Goal: Task Accomplishment & Management: Use online tool/utility

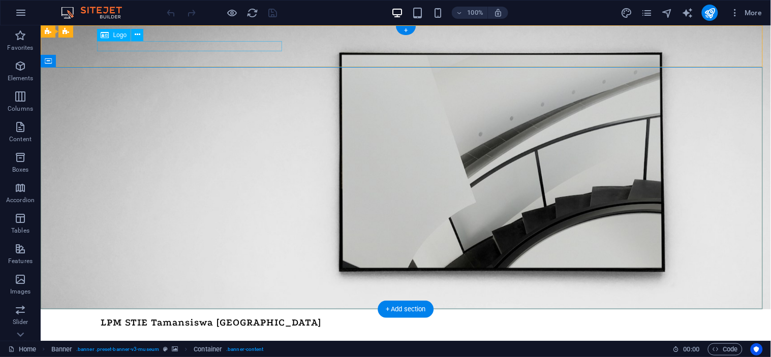
click at [186, 317] on div "LPM STIE Tamansiswa [GEOGRAPHIC_DATA]" at bounding box center [406, 322] width 610 height 10
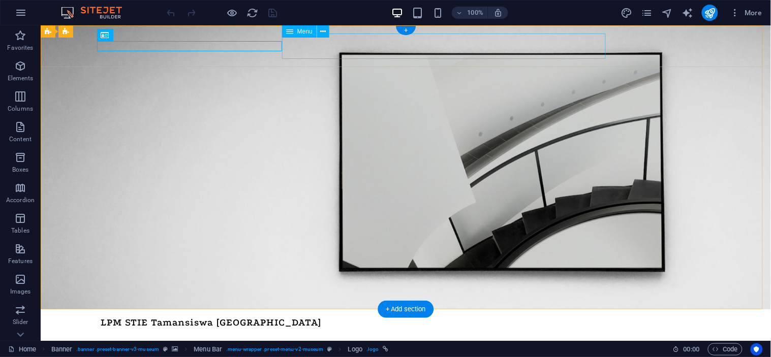
click at [336, 327] on nav "Tentang Kami Penjamin Mutu SPMI Kontak" at bounding box center [406, 339] width 610 height 25
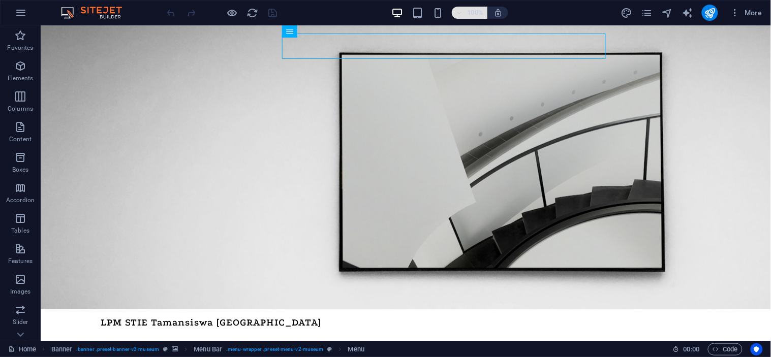
click at [461, 12] on icon "button" at bounding box center [459, 13] width 7 height 7
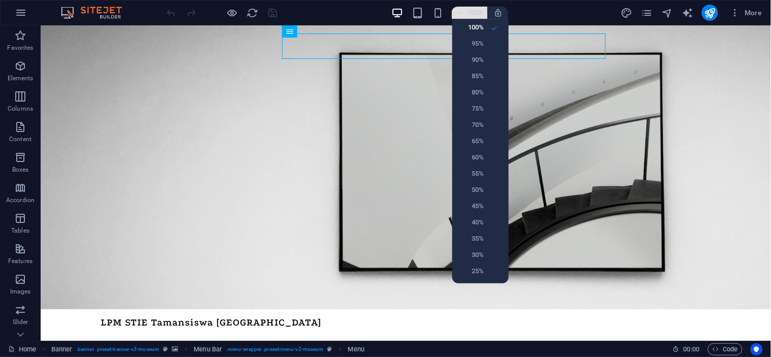
click at [461, 12] on div at bounding box center [385, 178] width 771 height 357
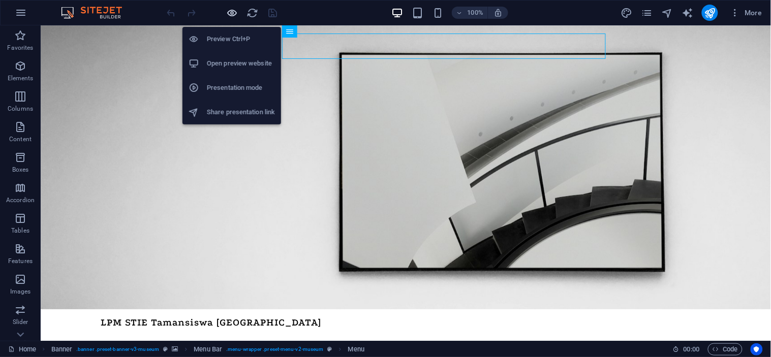
click at [230, 16] on icon "button" at bounding box center [233, 13] width 12 height 12
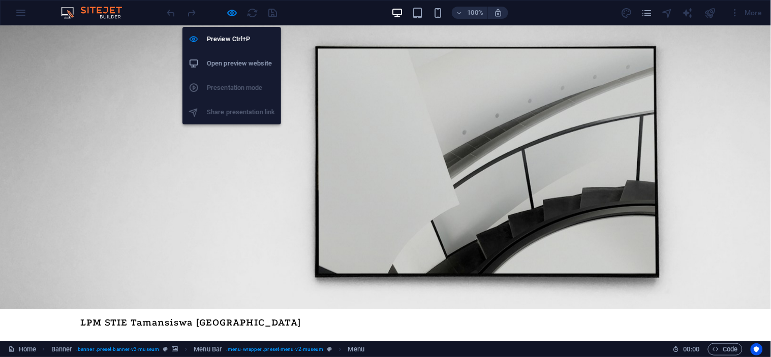
click at [242, 56] on li "Open preview website" at bounding box center [232, 63] width 99 height 24
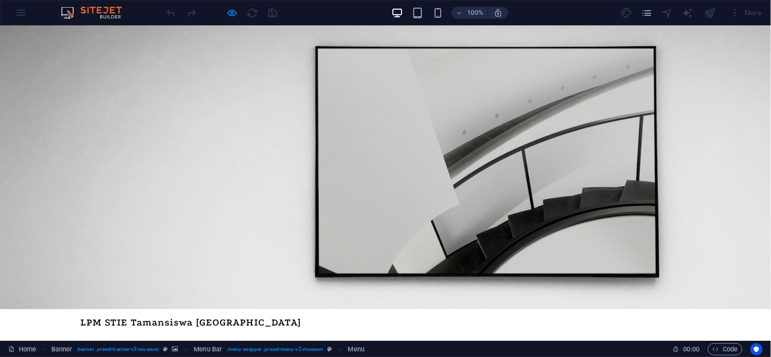
click at [758, 14] on div "More" at bounding box center [746, 13] width 40 height 16
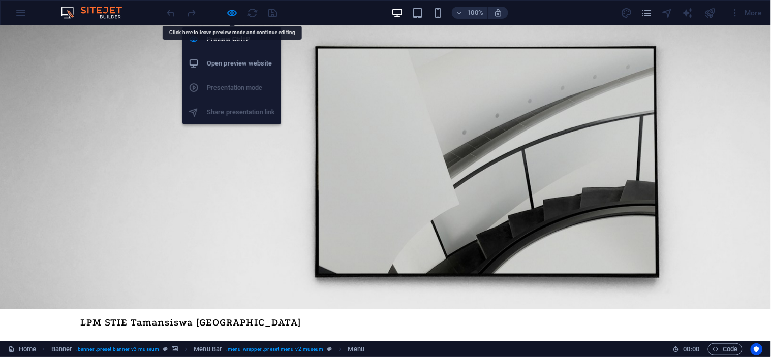
click at [232, 57] on h6 "Open preview website" at bounding box center [241, 63] width 68 height 12
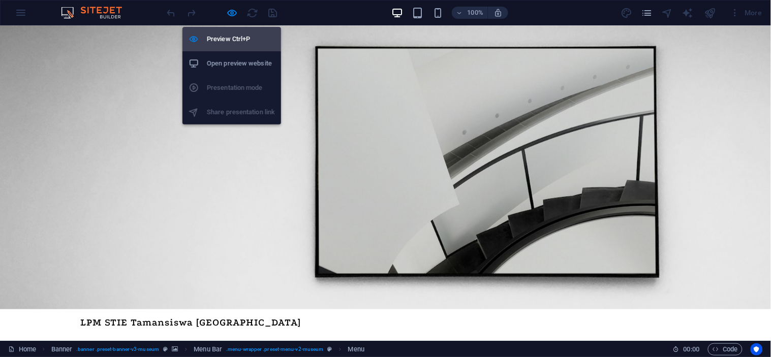
click at [239, 43] on h6 "Preview Ctrl+P" at bounding box center [241, 39] width 68 height 12
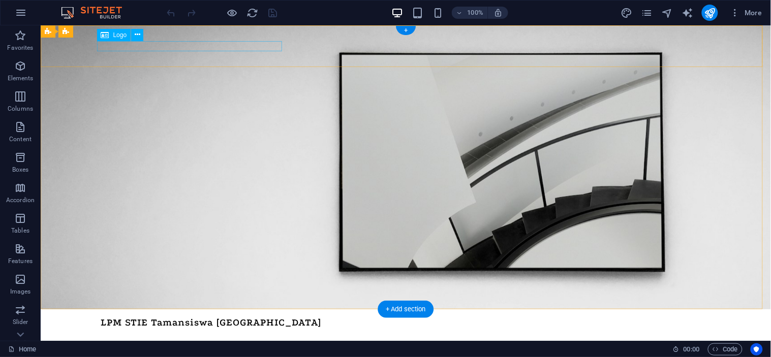
click at [217, 317] on div "LPM STIE Tamansiswa [GEOGRAPHIC_DATA]" at bounding box center [406, 322] width 610 height 10
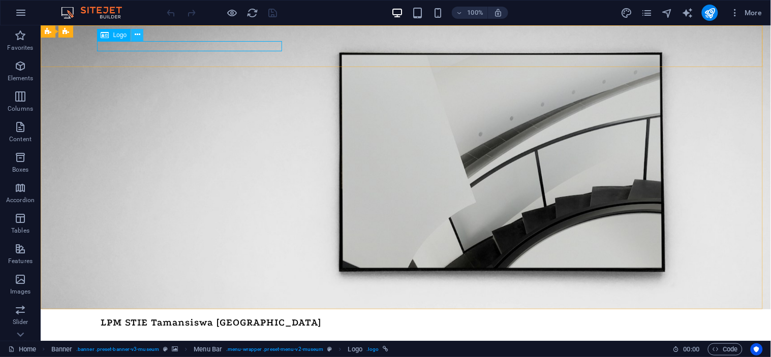
click at [138, 34] on icon at bounding box center [138, 34] width 6 height 11
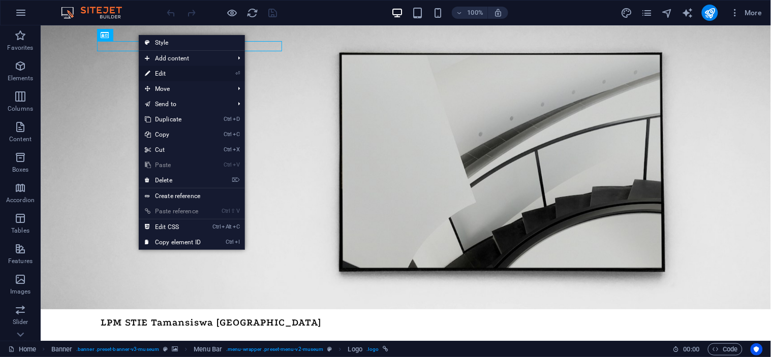
click at [173, 74] on link "⏎ Edit" at bounding box center [173, 73] width 68 height 15
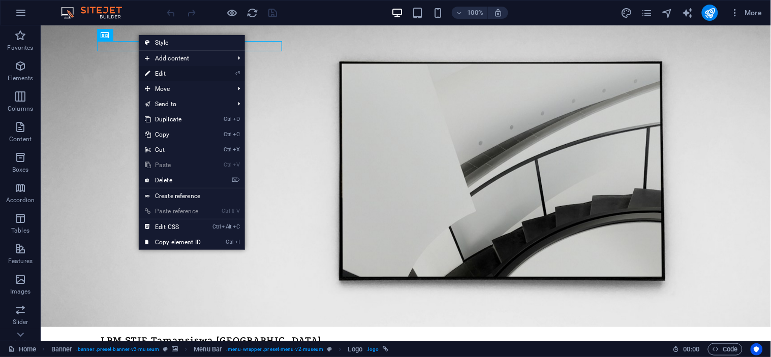
select select "px"
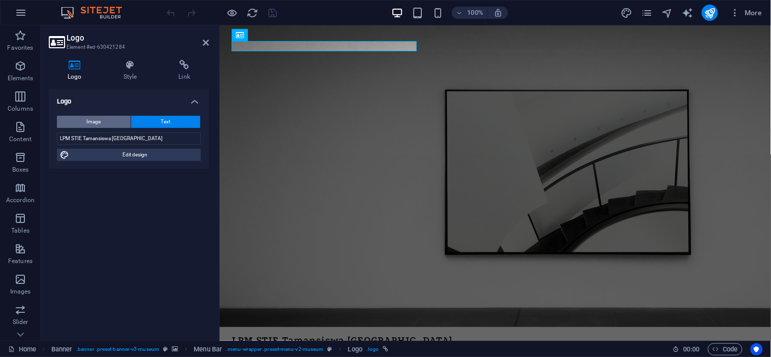
click at [99, 123] on span "Image" at bounding box center [94, 122] width 14 height 12
select select "DISABLED_OPTION_VALUE"
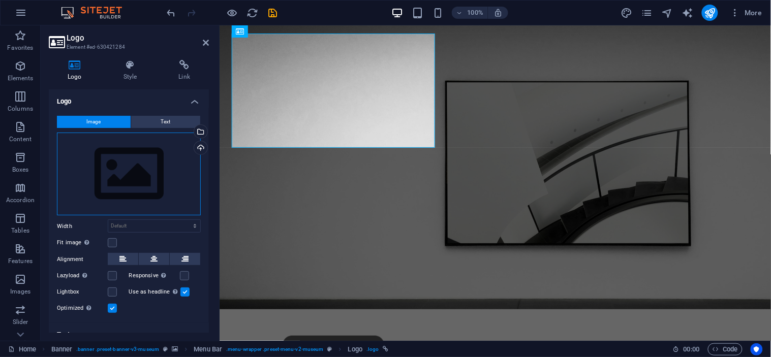
click at [115, 178] on div "Drag files here, click to choose files or select files from Files or our free s…" at bounding box center [129, 174] width 144 height 83
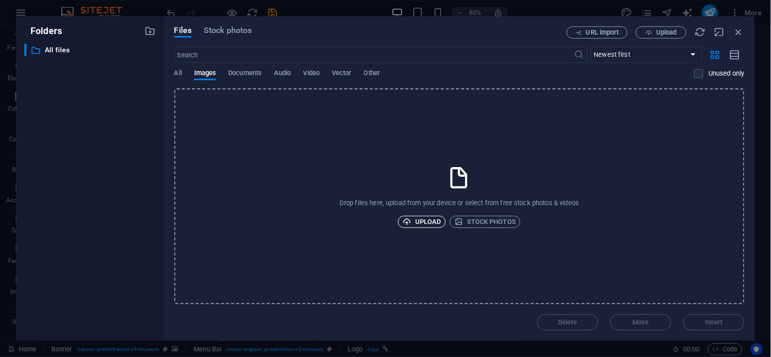
click at [430, 222] on span "Upload" at bounding box center [422, 222] width 39 height 12
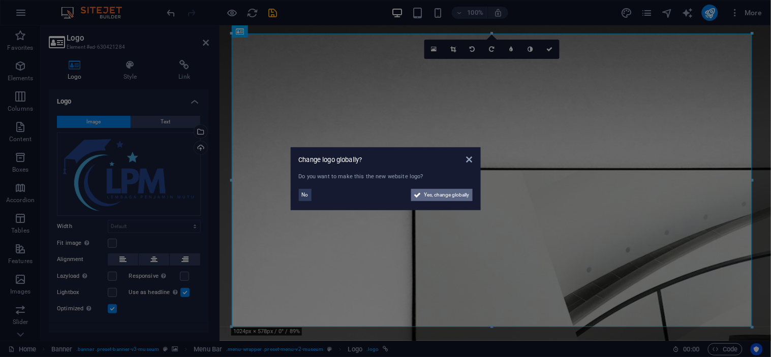
click at [444, 194] on span "Yes, change globally" at bounding box center [446, 195] width 45 height 12
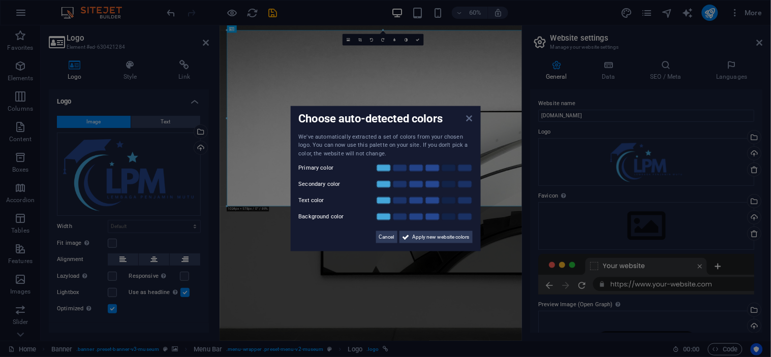
click at [466, 121] on icon at bounding box center [469, 118] width 6 height 8
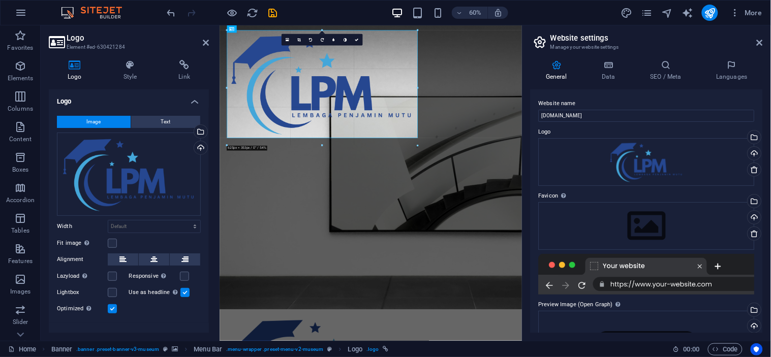
drag, startPoint x: 226, startPoint y: 206, endPoint x: 407, endPoint y: 51, distance: 238.3
type input "658"
select select "px"
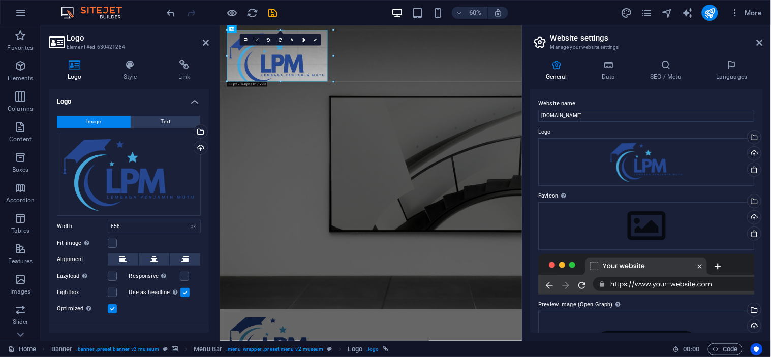
drag, startPoint x: 428, startPoint y: 144, endPoint x: 225, endPoint y: 46, distance: 224.9
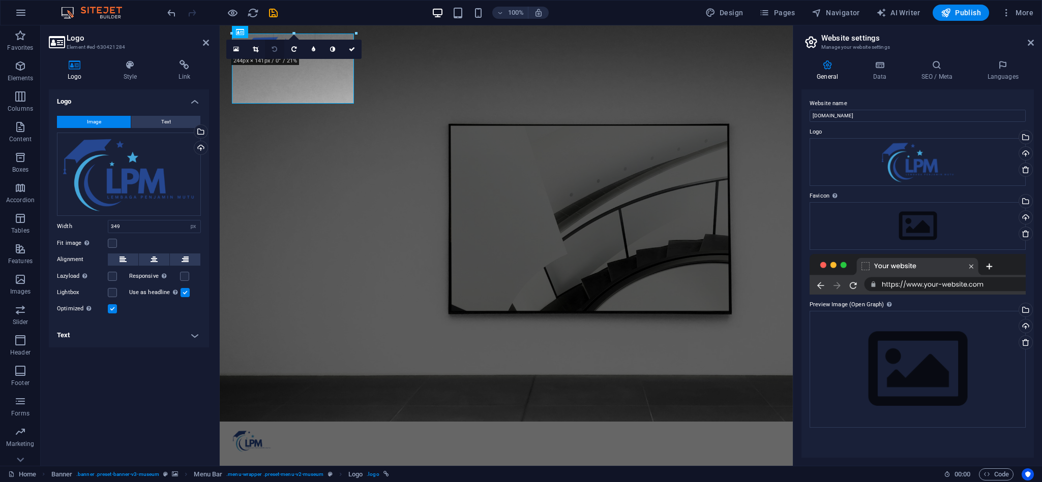
drag, startPoint x: 411, startPoint y: 135, endPoint x: 273, endPoint y: 50, distance: 161.6
type input "77"
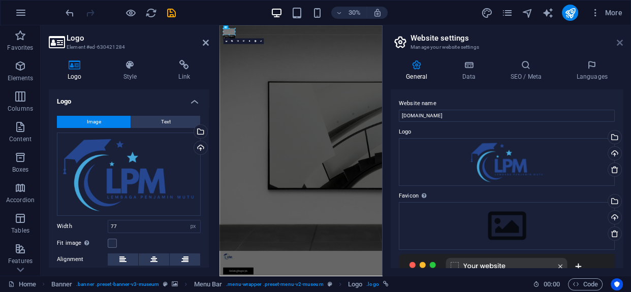
click at [621, 43] on icon at bounding box center [620, 43] width 6 height 8
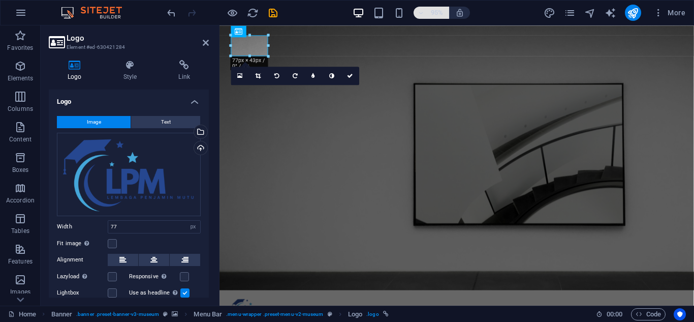
click at [444, 13] on h6 "95%" at bounding box center [437, 13] width 16 height 12
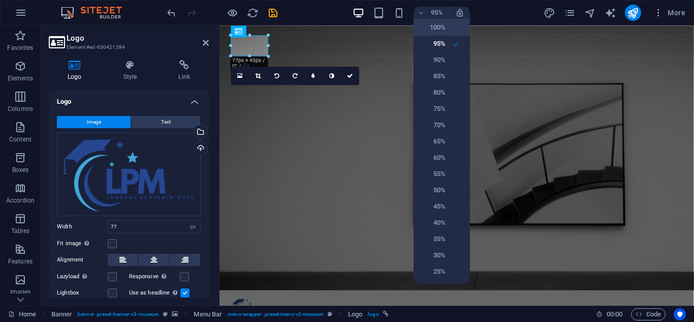
click at [440, 31] on h6 "100%" at bounding box center [433, 27] width 26 height 12
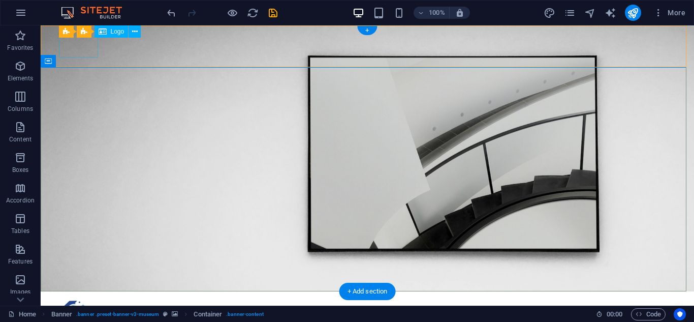
click at [78, 299] on div at bounding box center [368, 310] width 610 height 22
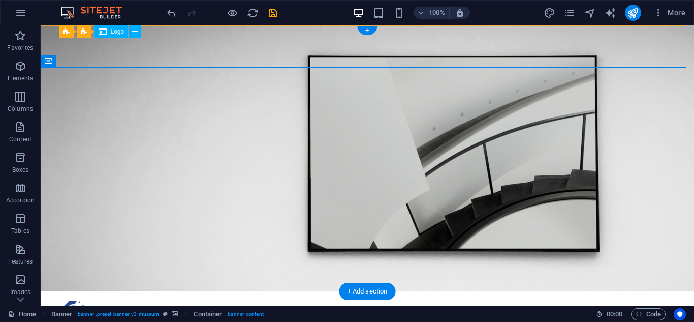
click at [82, 299] on div at bounding box center [368, 310] width 610 height 22
click at [85, 299] on div at bounding box center [368, 310] width 610 height 22
select select "px"
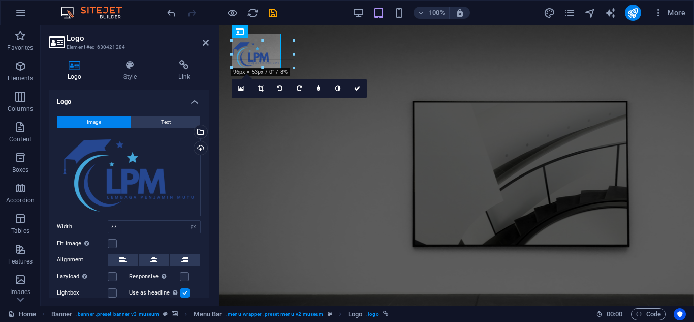
drag, startPoint x: 271, startPoint y: 66, endPoint x: 293, endPoint y: 78, distance: 25.0
type input "121"
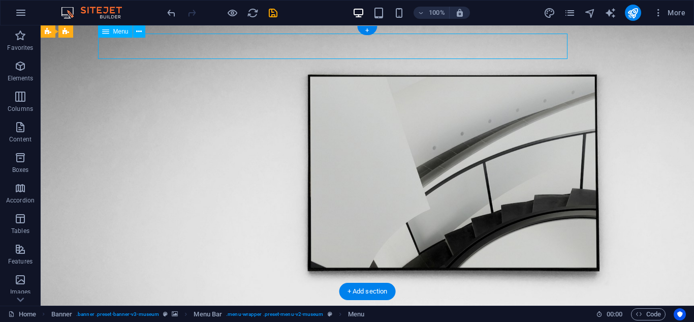
select select "1"
select select
select select "2"
select select
select select "3"
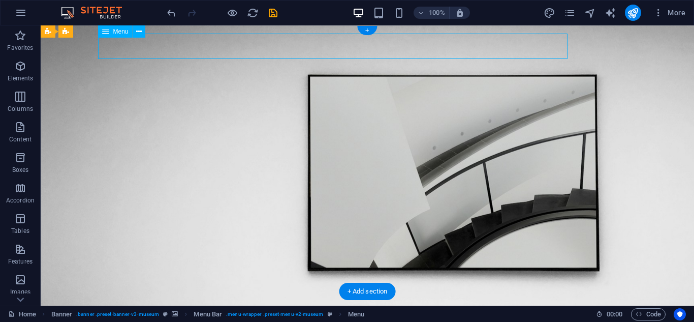
select select
select select "4"
select select
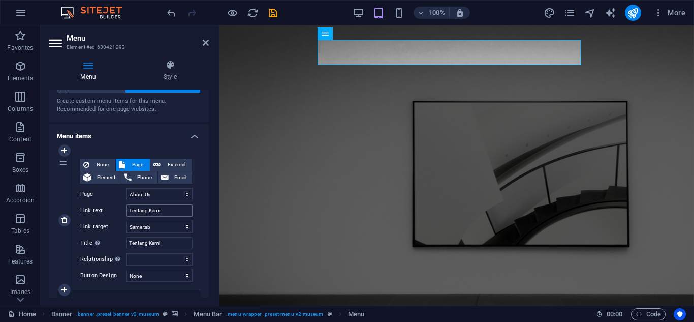
scroll to position [51, 0]
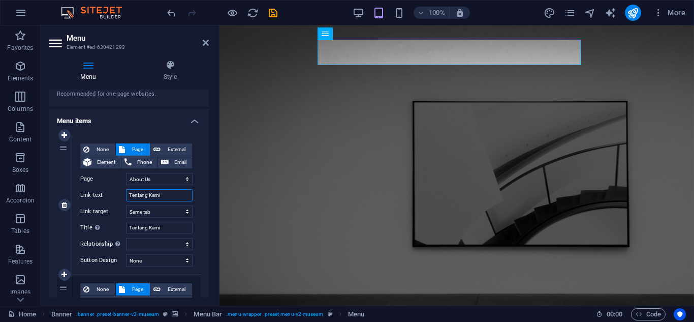
drag, startPoint x: 161, startPoint y: 193, endPoint x: 115, endPoint y: 197, distance: 45.9
click at [115, 197] on div "Link text Tentang Kami" at bounding box center [136, 195] width 112 height 12
type input "H"
select select
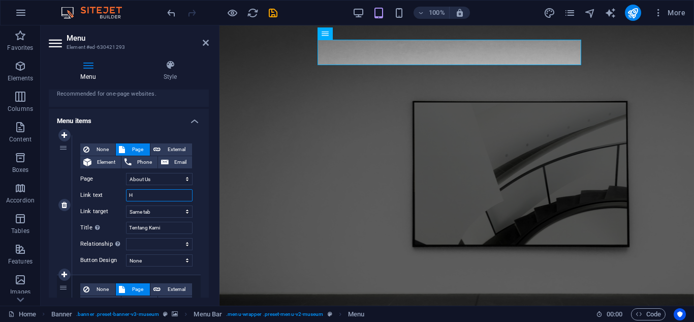
select select
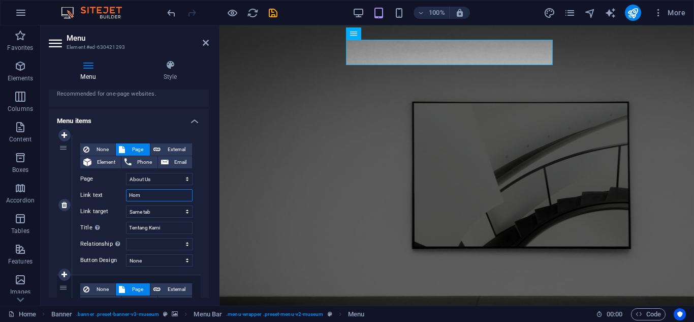
type input "Home"
select select
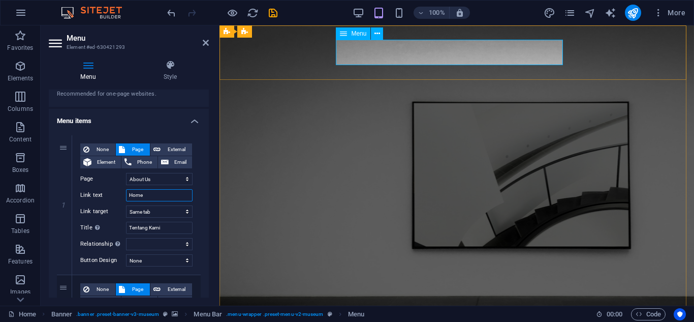
type input "Home"
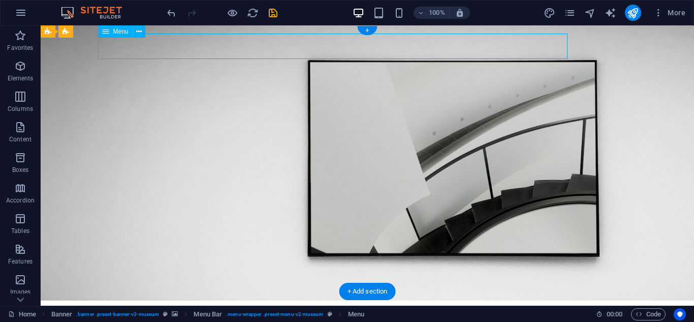
select select "1"
select select
select select "2"
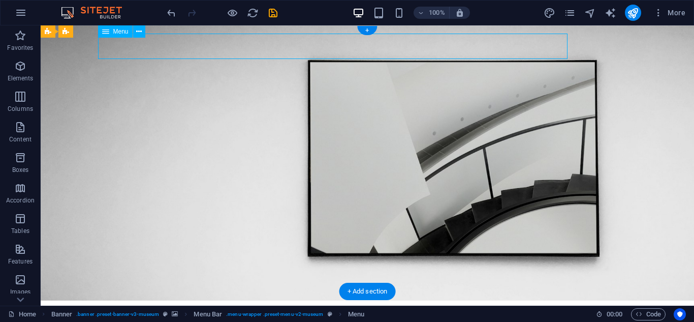
select select
select select "3"
select select
select select "4"
select select
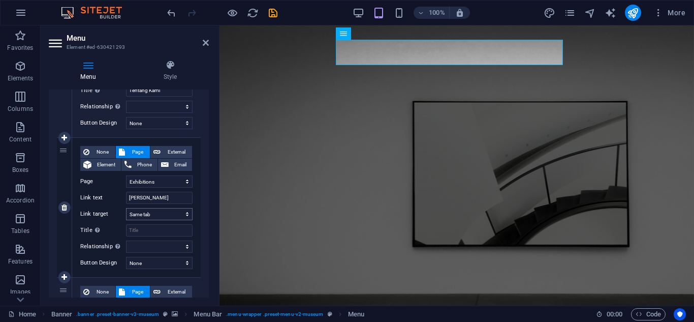
scroll to position [203, 0]
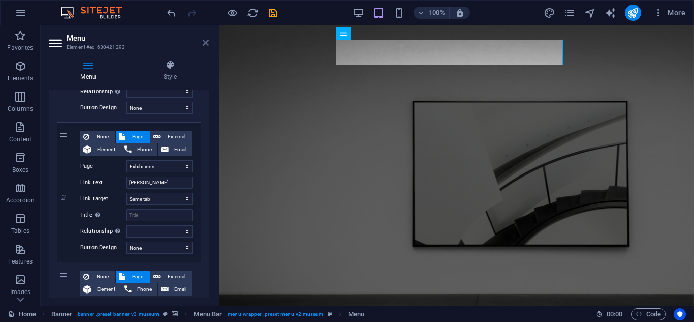
click at [207, 42] on icon at bounding box center [206, 43] width 6 height 8
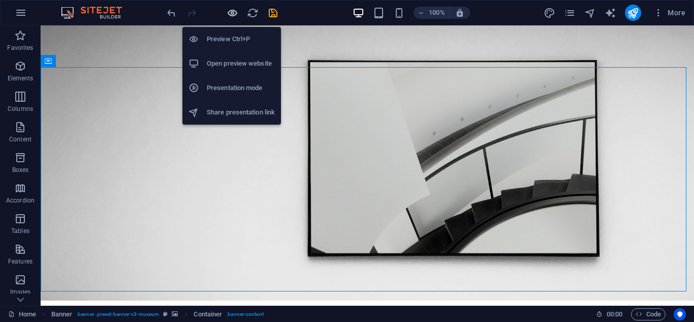
click at [234, 12] on icon "button" at bounding box center [233, 13] width 12 height 12
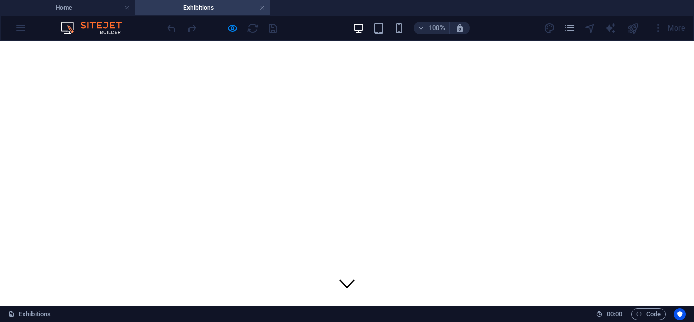
scroll to position [0, 0]
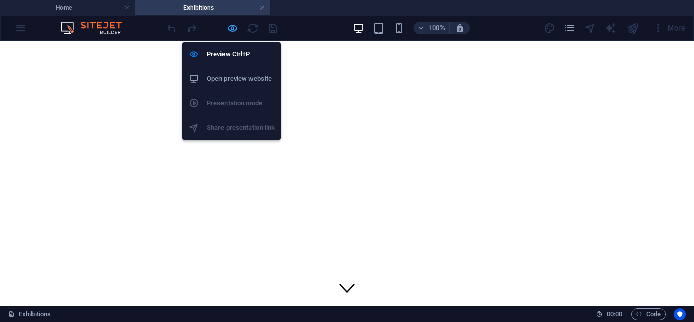
click at [237, 30] on icon "button" at bounding box center [233, 28] width 12 height 12
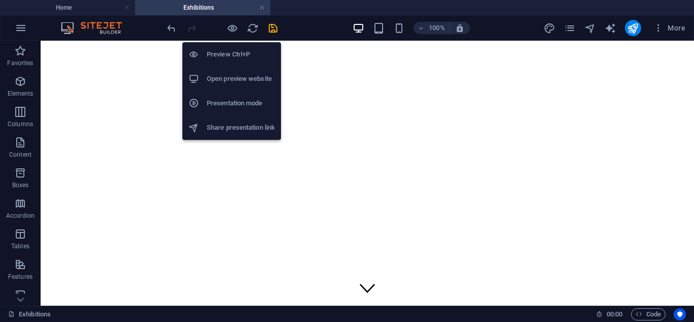
click at [231, 55] on h6 "Preview Ctrl+P" at bounding box center [241, 54] width 68 height 12
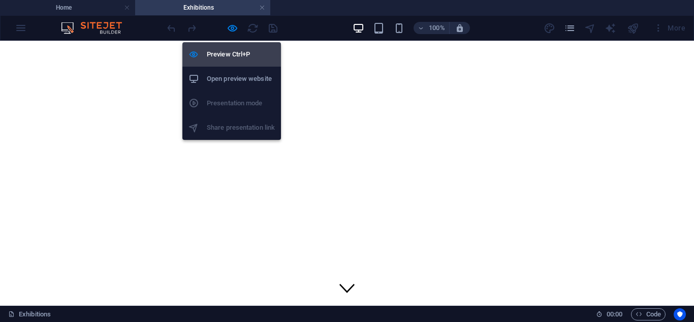
click at [229, 52] on h6 "Preview Ctrl+P" at bounding box center [241, 54] width 68 height 12
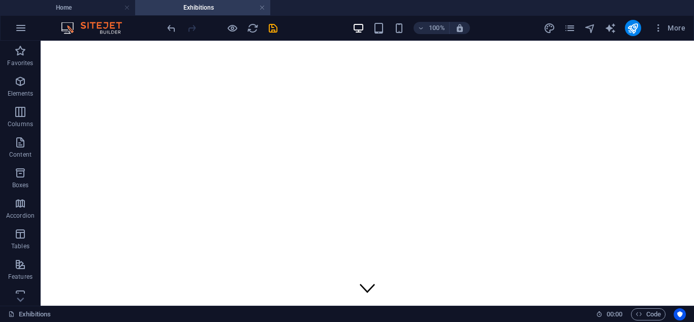
click at [266, 5] on h4 "Exhibitions" at bounding box center [202, 7] width 135 height 11
click at [263, 7] on link at bounding box center [262, 8] width 6 height 10
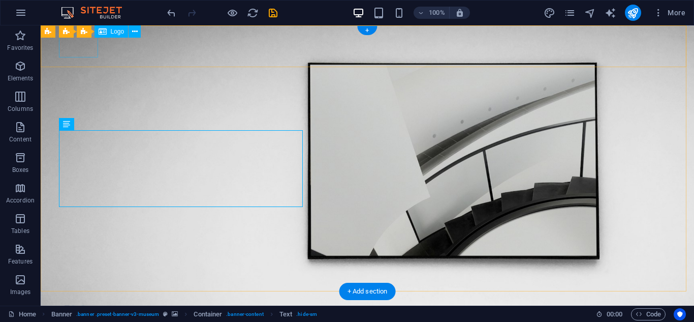
click at [84, 299] on div at bounding box center [368, 310] width 610 height 22
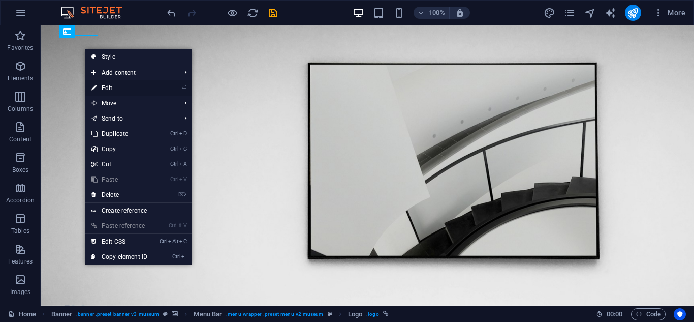
click at [107, 83] on link "⏎ Edit" at bounding box center [119, 87] width 68 height 15
select select "px"
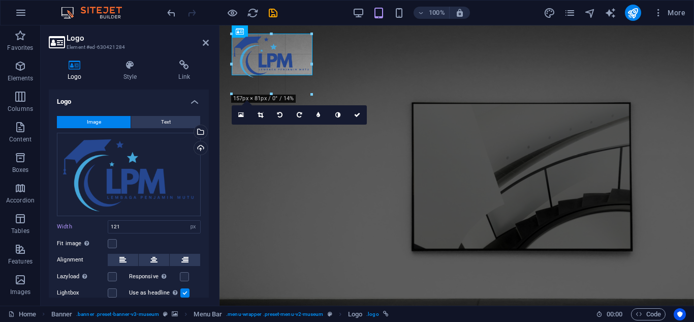
drag, startPoint x: 287, startPoint y: 69, endPoint x: 349, endPoint y: 81, distance: 63.3
type input "225"
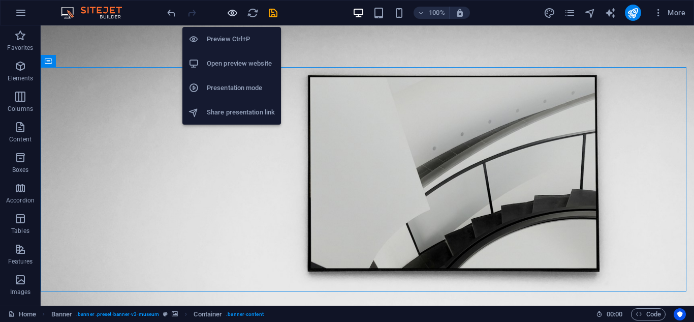
click at [233, 12] on icon "button" at bounding box center [233, 13] width 12 height 12
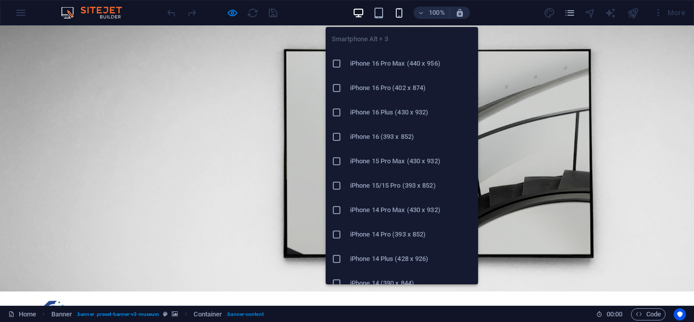
click at [399, 12] on icon "button" at bounding box center [399, 13] width 12 height 12
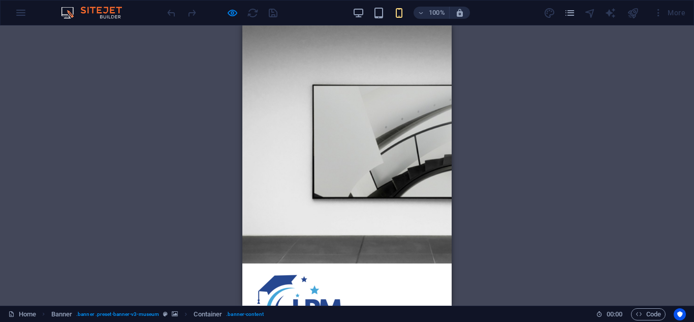
click at [297, 271] on img at bounding box center [312, 303] width 114 height 65
click at [516, 77] on div "H1 Banner Container Spacer Text Spacer Banner Menu Bar Menu Banner Logo Contain…" at bounding box center [347, 165] width 694 height 280
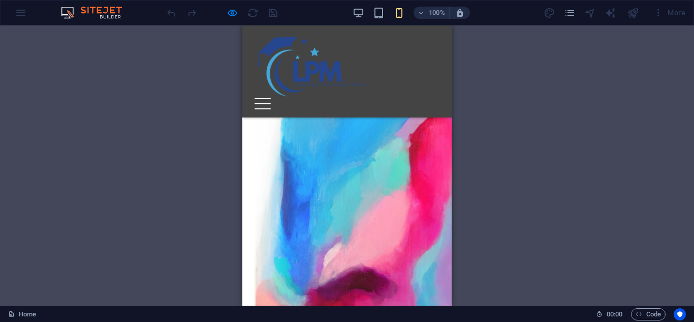
scroll to position [458, 0]
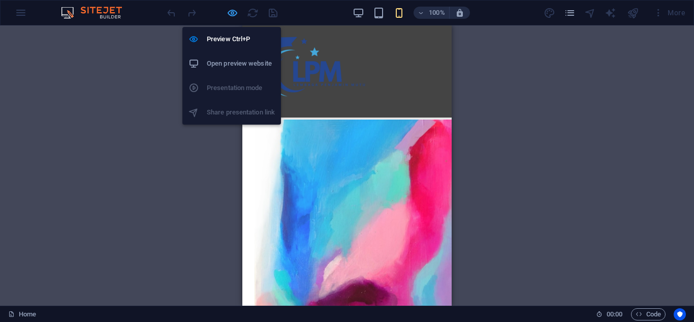
click at [235, 14] on icon "button" at bounding box center [233, 13] width 12 height 12
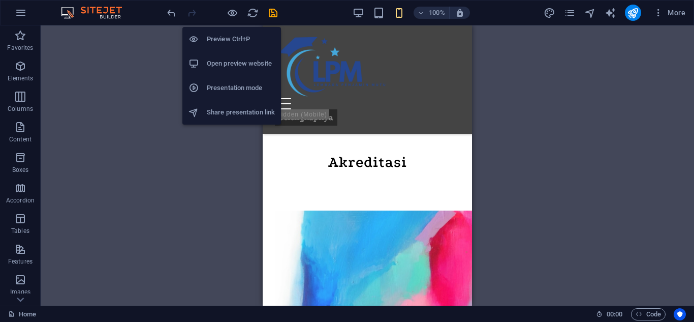
click at [235, 44] on h6 "Preview Ctrl+P" at bounding box center [241, 39] width 68 height 12
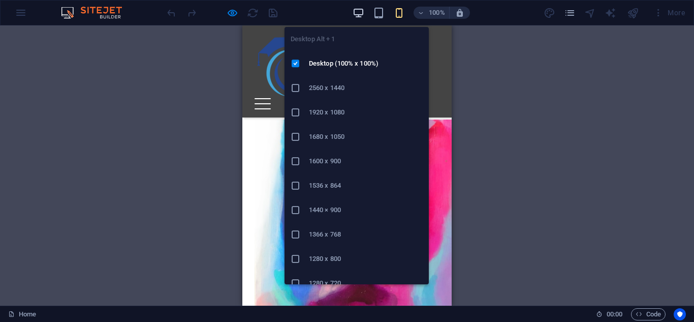
click at [354, 12] on icon "button" at bounding box center [359, 13] width 12 height 12
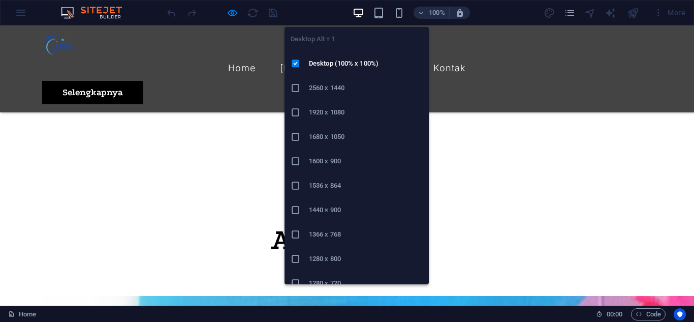
scroll to position [419, 0]
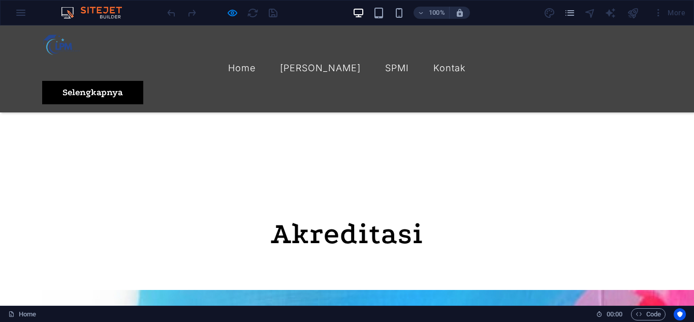
click at [51, 51] on img at bounding box center [61, 45] width 39 height 22
click at [65, 44] on img at bounding box center [61, 45] width 39 height 22
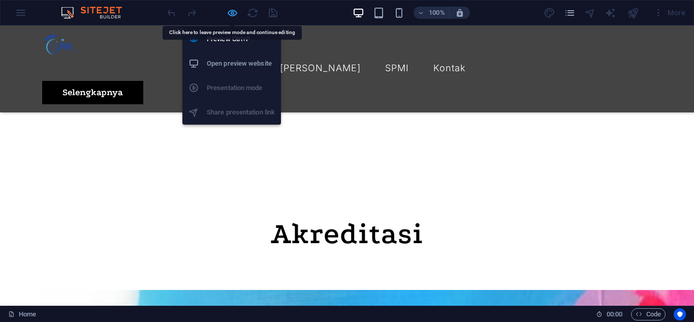
click at [230, 17] on icon "button" at bounding box center [233, 13] width 12 height 12
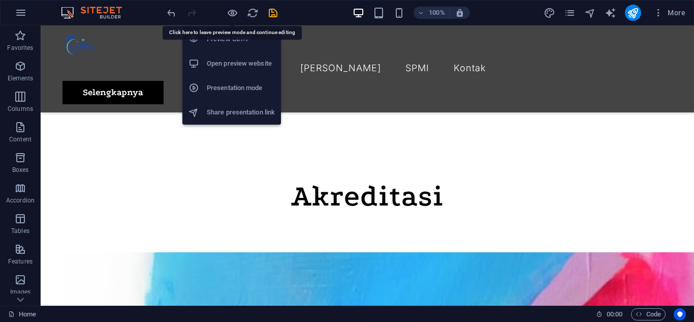
click at [226, 33] on li "Preview Ctrl+P" at bounding box center [232, 39] width 99 height 24
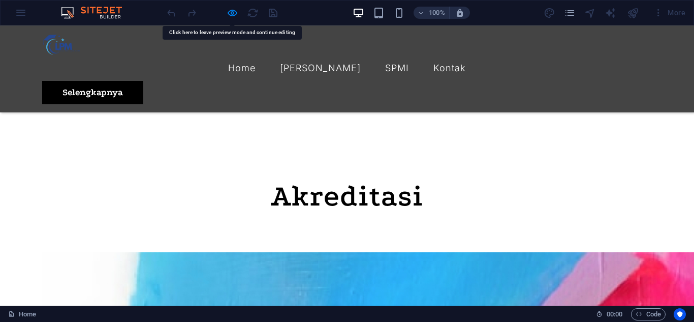
click at [58, 45] on img at bounding box center [61, 45] width 39 height 22
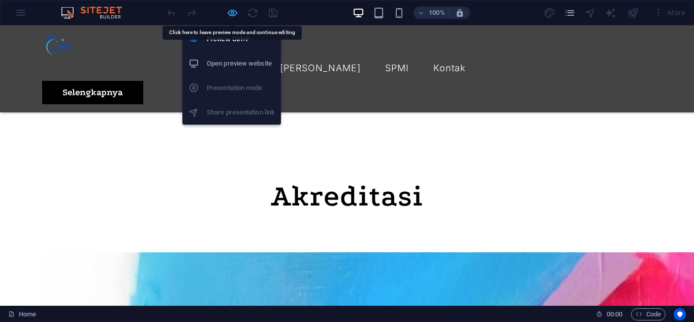
click at [233, 16] on icon "button" at bounding box center [233, 13] width 12 height 12
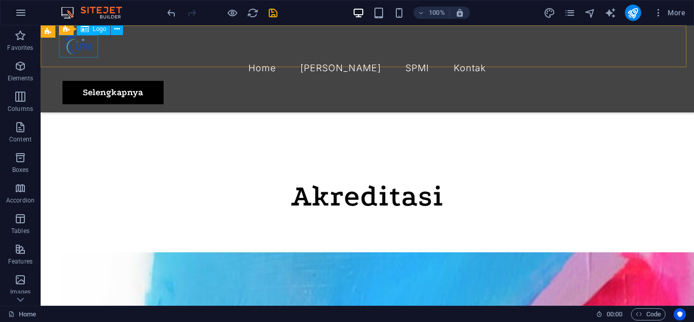
click at [70, 54] on div at bounding box center [368, 45] width 610 height 22
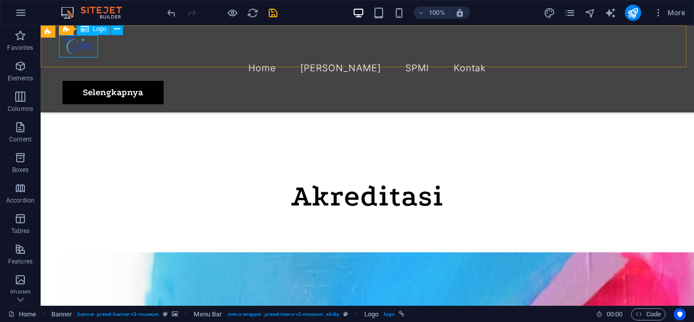
click at [85, 49] on div at bounding box center [368, 45] width 610 height 22
select select "px"
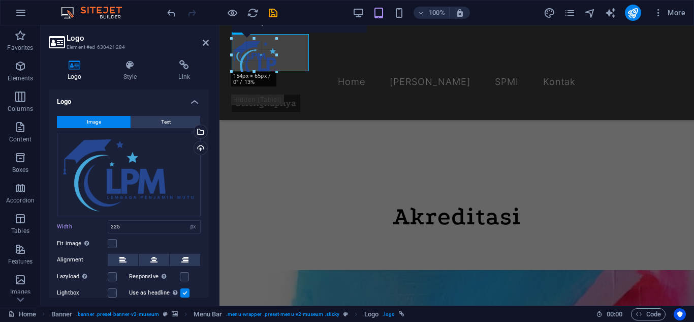
scroll to position [430, 0]
drag, startPoint x: 329, startPoint y: 80, endPoint x: 232, endPoint y: 44, distance: 103.6
type input "87"
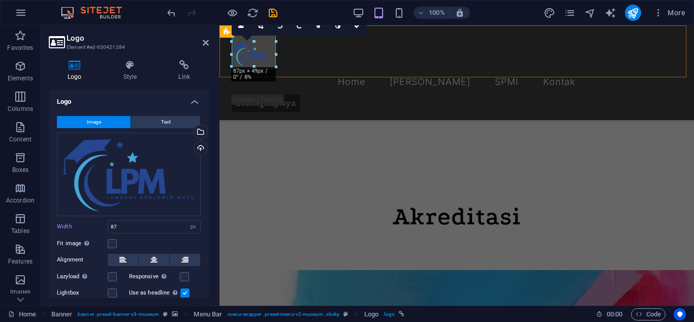
click at [308, 45] on div "Home Penjamin Mutu SPMI Kontak Selengkapnya" at bounding box center [457, 72] width 475 height 95
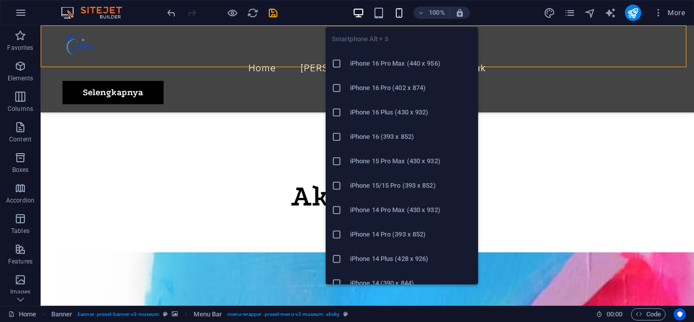
click at [402, 12] on icon "button" at bounding box center [399, 13] width 12 height 12
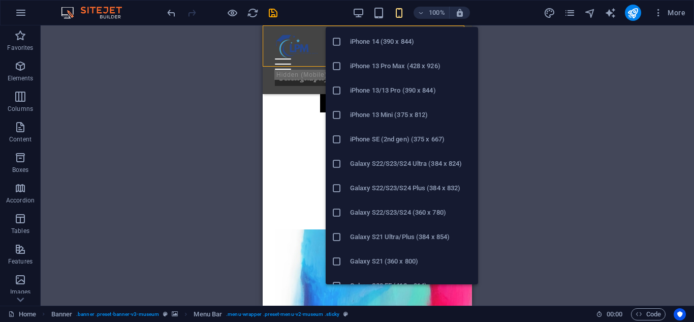
scroll to position [305, 0]
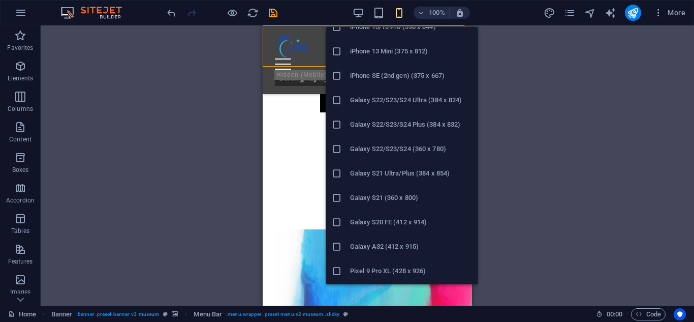
click at [394, 195] on h6 "Galaxy S21 (360 x 800)" at bounding box center [411, 198] width 122 height 12
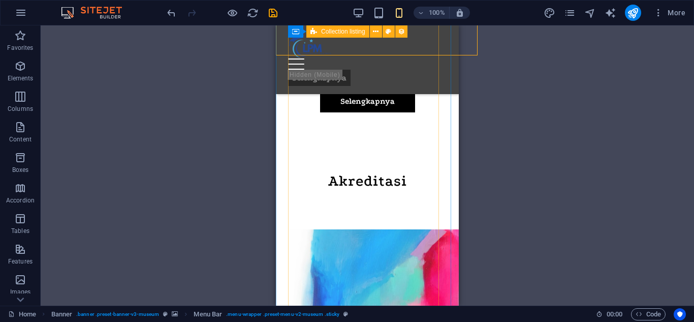
scroll to position [429, 0]
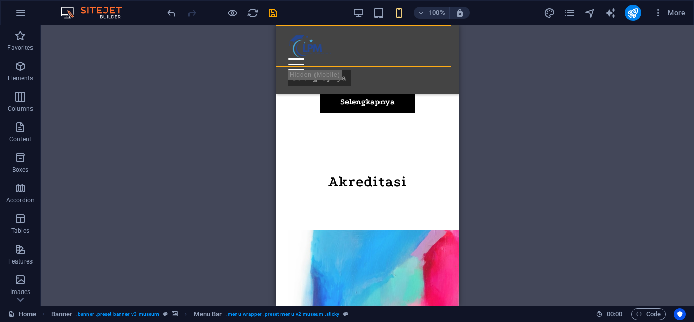
click at [554, 182] on div "H1 Banner Container Spacer Text Spacer Menu Bar Menu Logo Container H2 Spacer C…" at bounding box center [368, 165] width 654 height 280
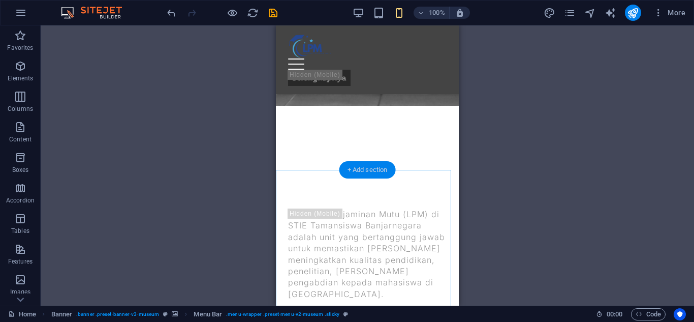
scroll to position [124, 0]
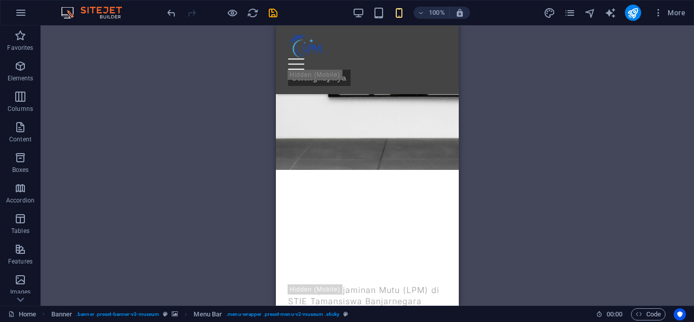
click at [514, 83] on div "H1 Banner Banner Container Spacer Banner Text Spacer Menu Bar Menu Logo Contain…" at bounding box center [368, 165] width 654 height 280
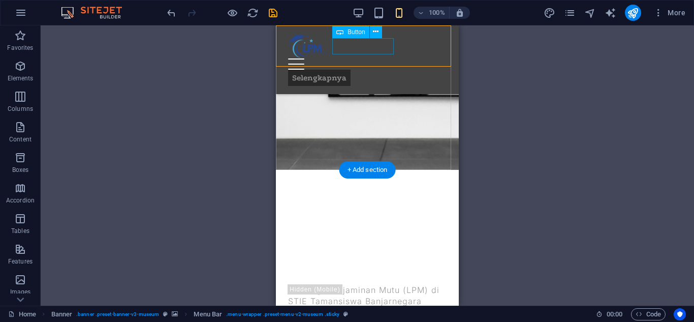
click at [380, 70] on div "Selengkapnya" at bounding box center [367, 78] width 159 height 16
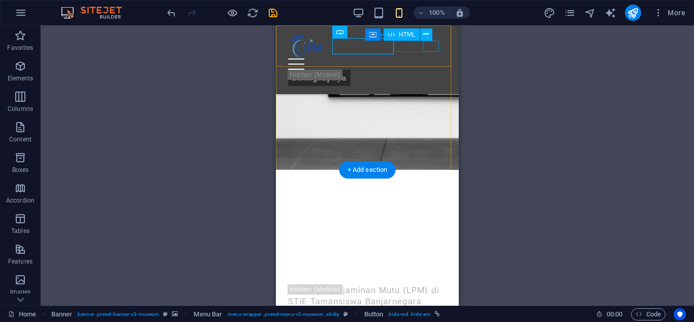
click at [438, 58] on div at bounding box center [367, 63] width 159 height 11
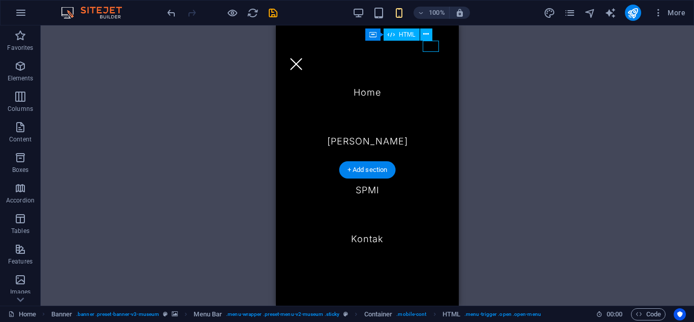
click at [305, 58] on div at bounding box center [296, 63] width 16 height 11
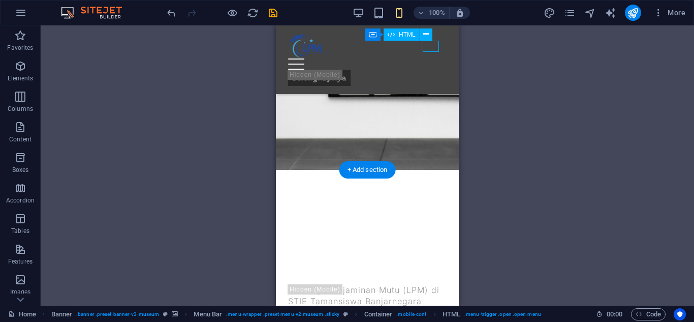
click at [438, 58] on div at bounding box center [367, 63] width 159 height 11
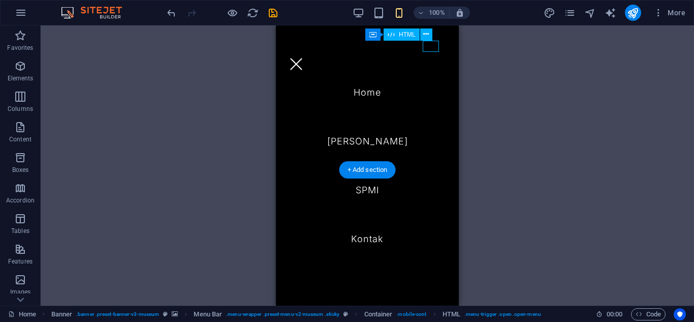
click at [305, 58] on div at bounding box center [296, 63] width 16 height 11
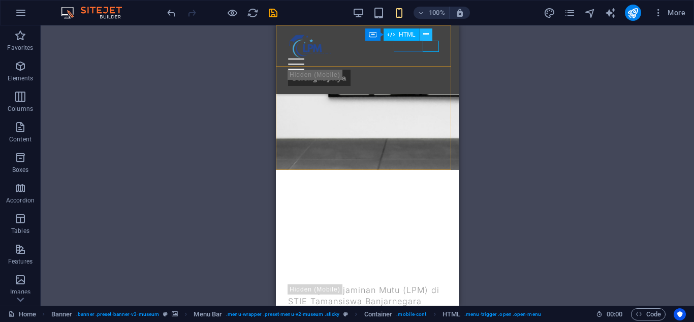
click at [426, 34] on icon at bounding box center [426, 34] width 6 height 11
click at [601, 35] on div "H1 Banner Banner Container Spacer Banner Text Spacer Menu Bar Menu Logo Contain…" at bounding box center [368, 165] width 654 height 280
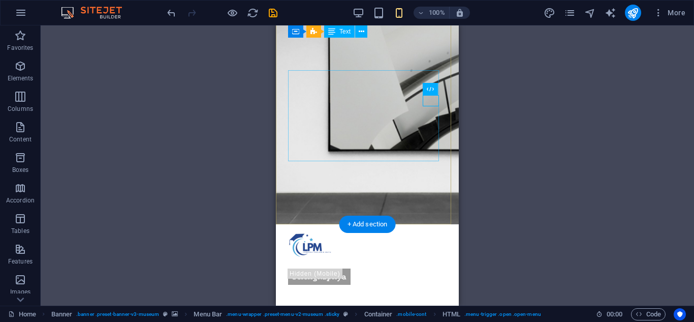
scroll to position [0, 0]
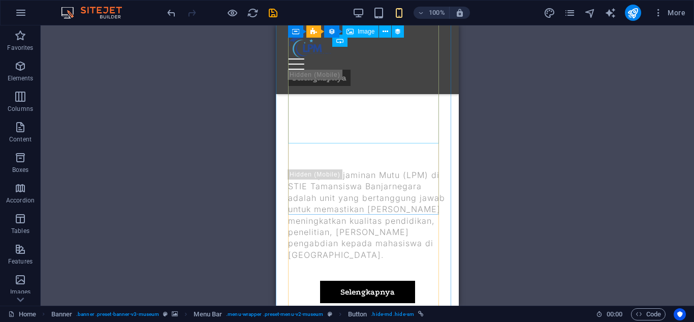
scroll to position [153, 0]
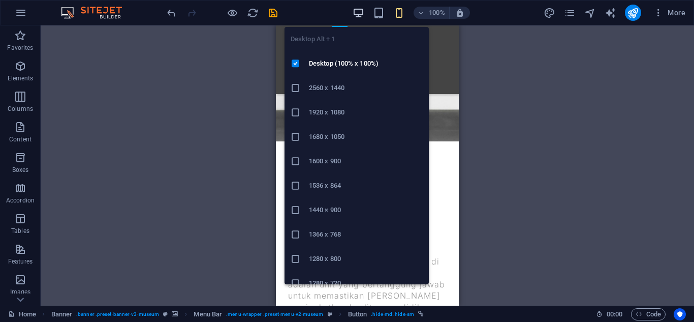
click at [357, 15] on icon "button" at bounding box center [359, 13] width 12 height 12
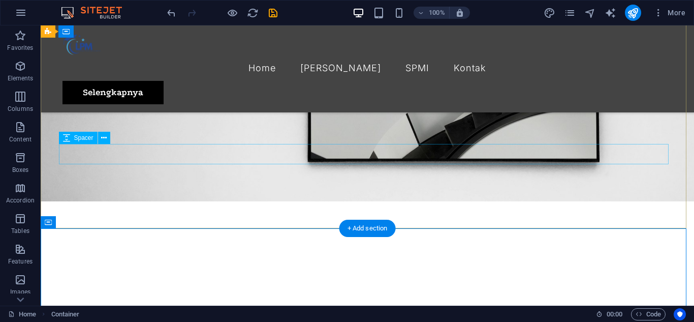
scroll to position [51, 0]
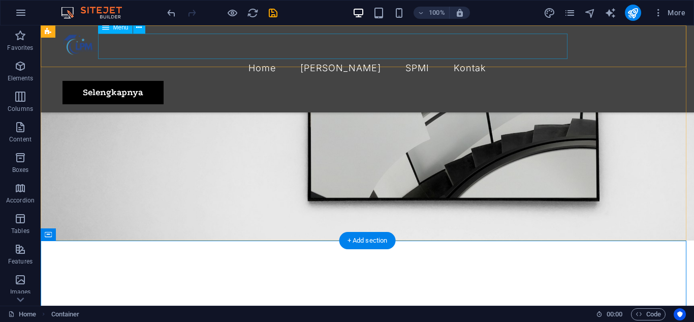
click at [381, 55] on nav "Home Penjamin Mutu SPMI Kontak" at bounding box center [368, 67] width 610 height 25
select select "1"
select select
select select "2"
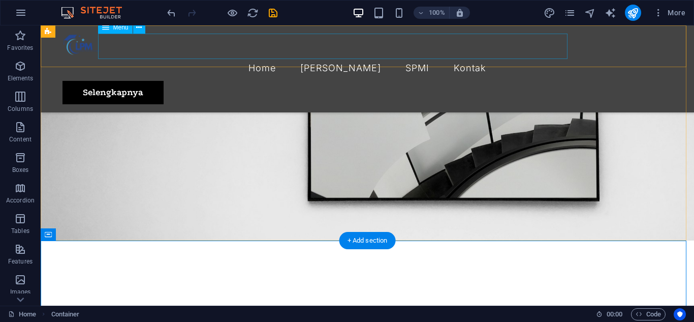
select select
select select "3"
select select
select select "4"
select select
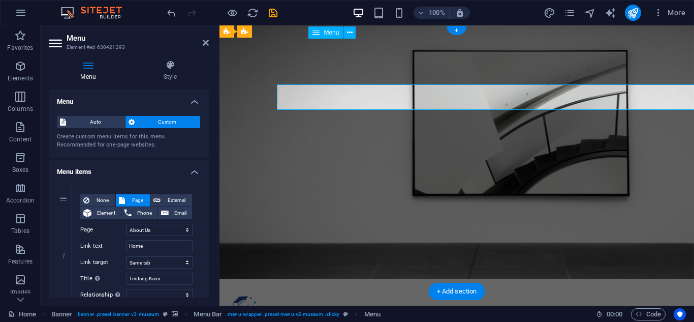
scroll to position [0, 0]
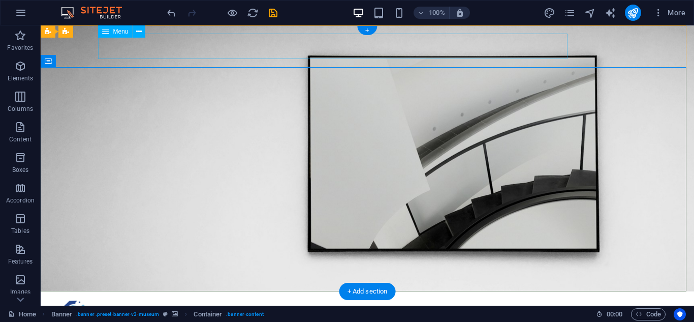
select select "1"
select select
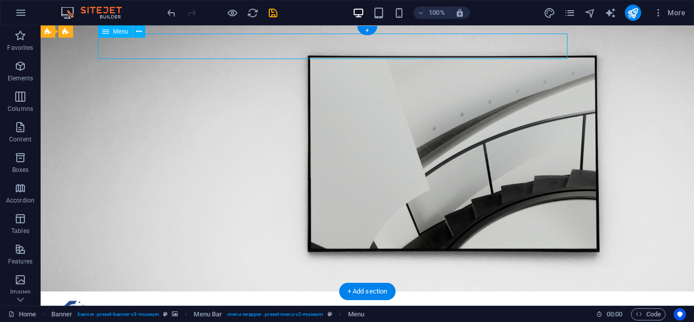
select select "2"
select select
select select "3"
select select
select select "4"
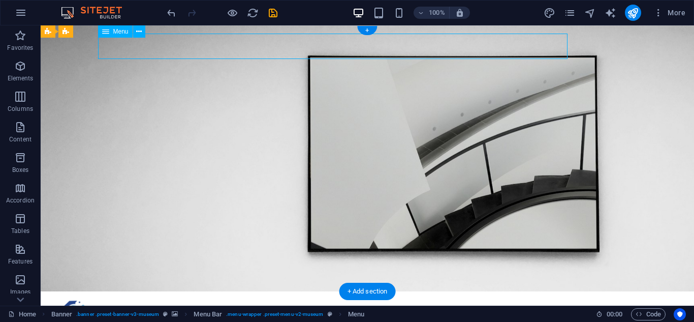
select select
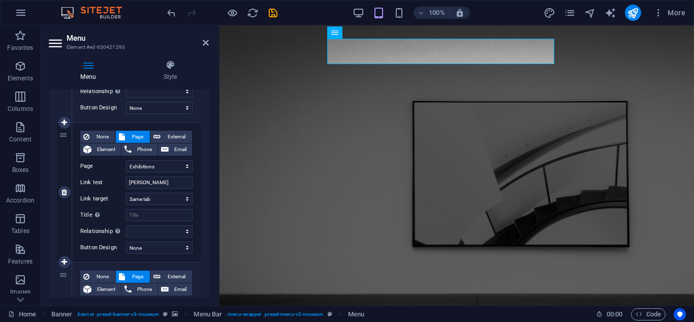
scroll to position [356, 0]
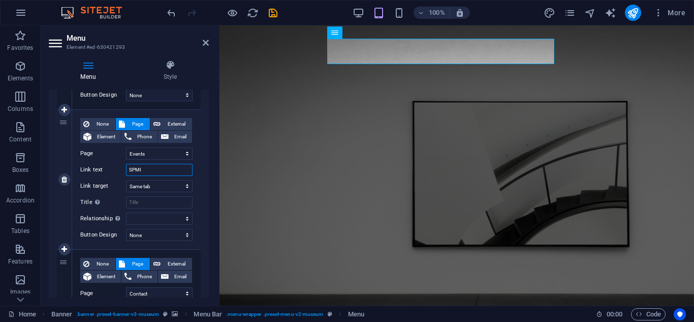
drag, startPoint x: 145, startPoint y: 170, endPoint x: 114, endPoint y: 170, distance: 31.5
click at [114, 170] on div "Link text SPMI" at bounding box center [136, 170] width 112 height 12
type input "B"
select select
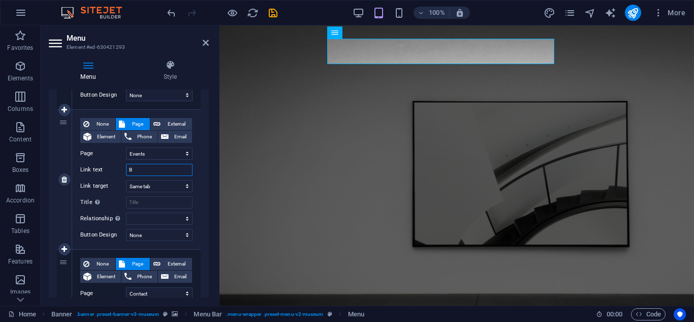
select select
type input "BI"
select select
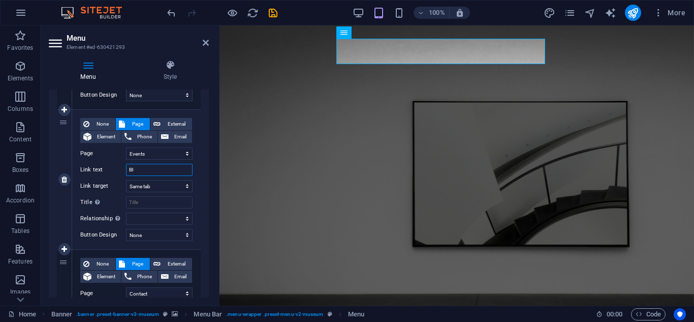
select select
type input "Bi"
select select
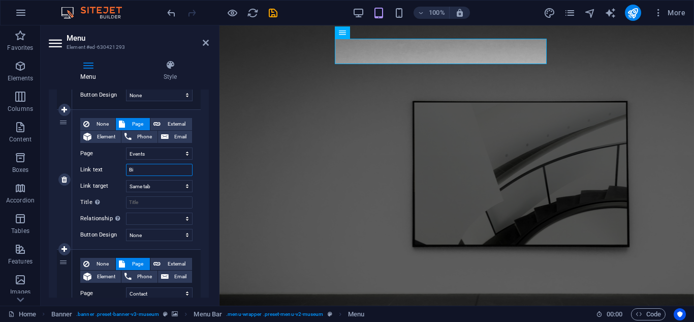
select select
type input "Bidang"
select select
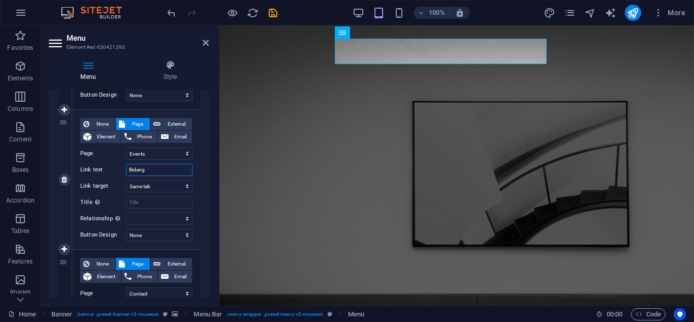
select select
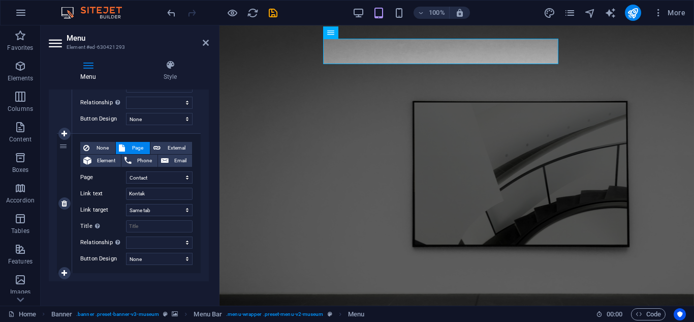
scroll to position [476, 0]
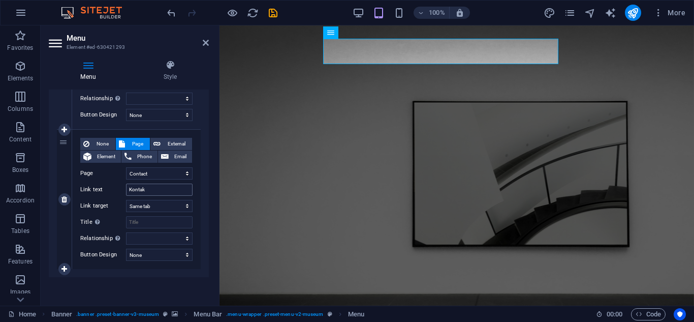
type input "Bidang"
click at [148, 191] on input "Kontak" at bounding box center [159, 190] width 67 height 12
click at [200, 74] on h4 "Style" at bounding box center [170, 70] width 77 height 21
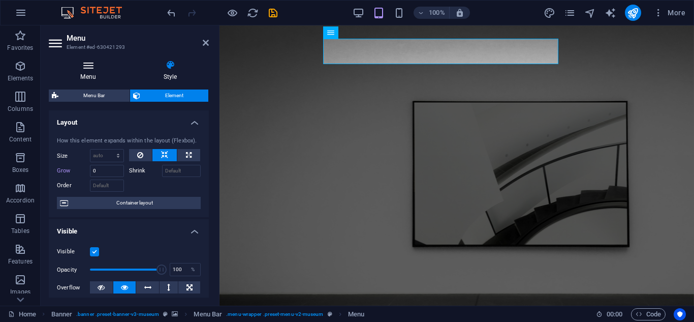
click at [101, 69] on icon at bounding box center [88, 65] width 79 height 10
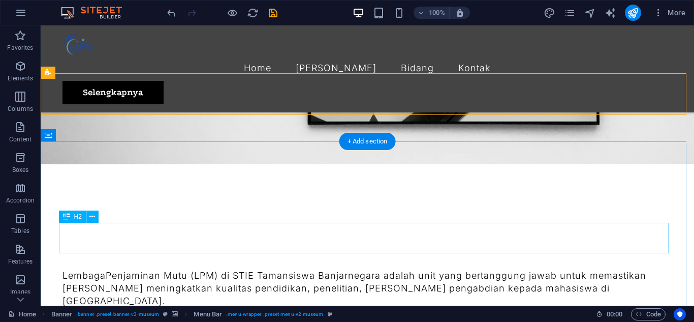
scroll to position [51, 0]
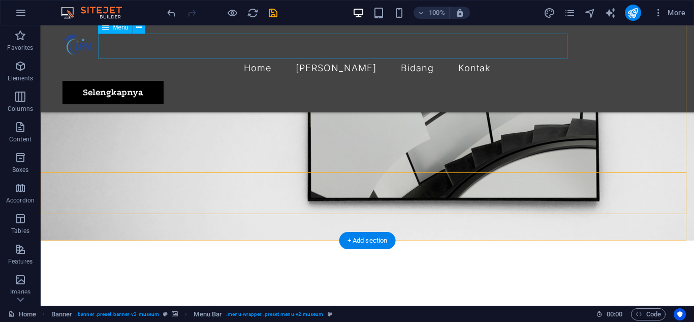
click at [236, 55] on nav "Home Penjamin Mutu Bidang Kontak" at bounding box center [368, 67] width 610 height 25
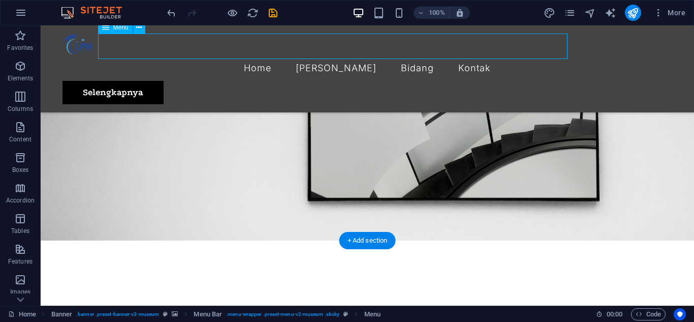
click at [231, 55] on nav "Home Penjamin Mutu Bidang Kontak" at bounding box center [368, 67] width 610 height 25
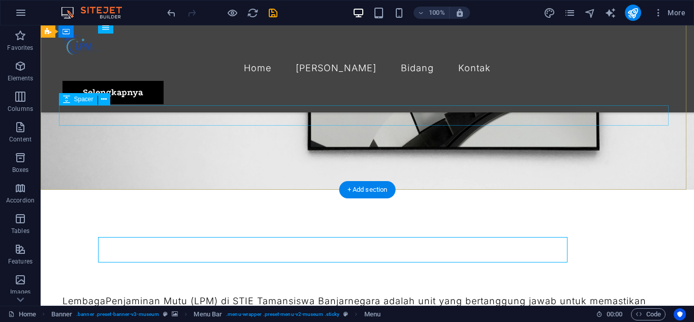
scroll to position [0, 0]
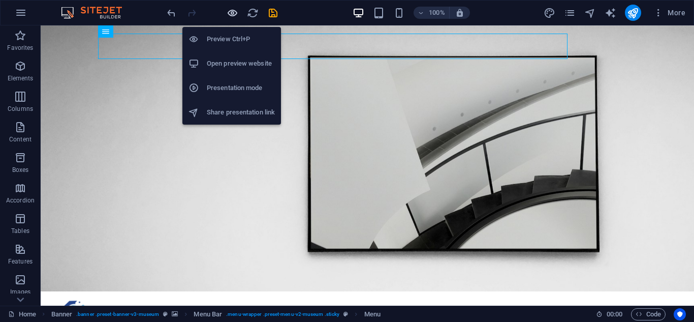
click at [228, 15] on icon "button" at bounding box center [233, 13] width 12 height 12
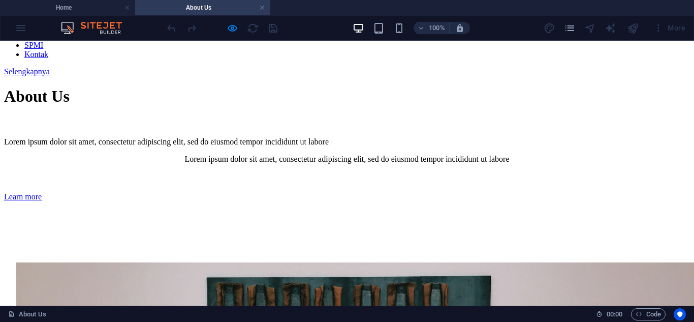
scroll to position [102, 0]
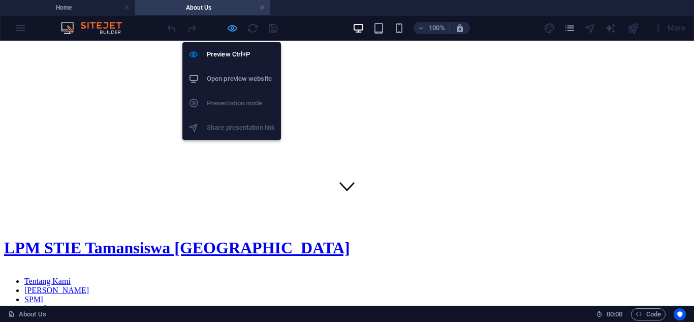
click at [229, 22] on icon "button" at bounding box center [233, 28] width 12 height 12
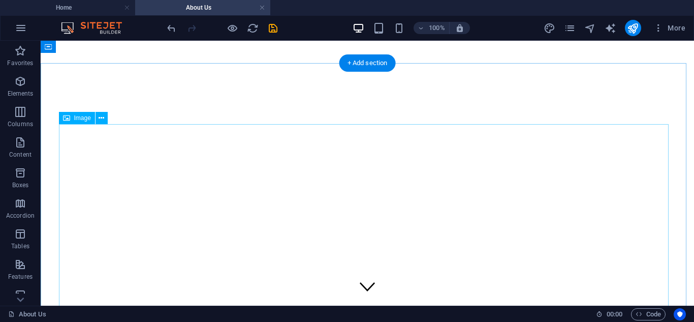
scroll to position [0, 0]
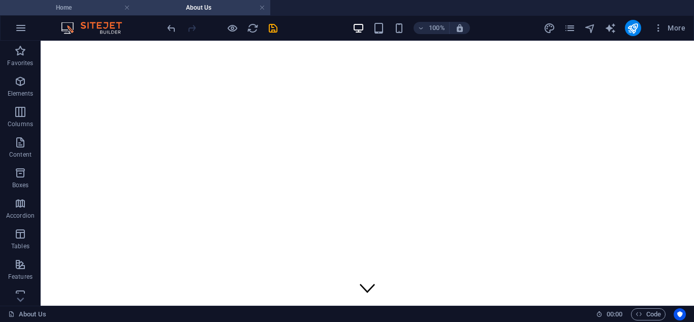
click at [84, 3] on h4 "Home" at bounding box center [67, 7] width 135 height 11
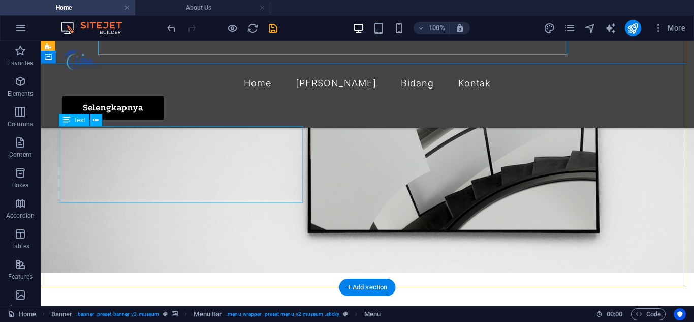
scroll to position [51, 0]
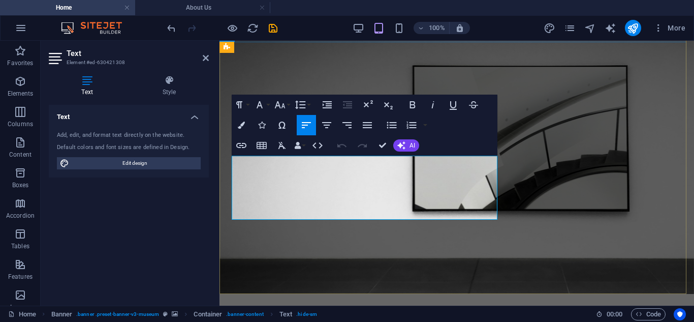
copy p "Lembaga Penjaminan Mutu (LPM) di STIE Tamansiswa Banjarnegara adalah unit yang …"
click at [197, 2] on h4 "About Us" at bounding box center [202, 7] width 135 height 11
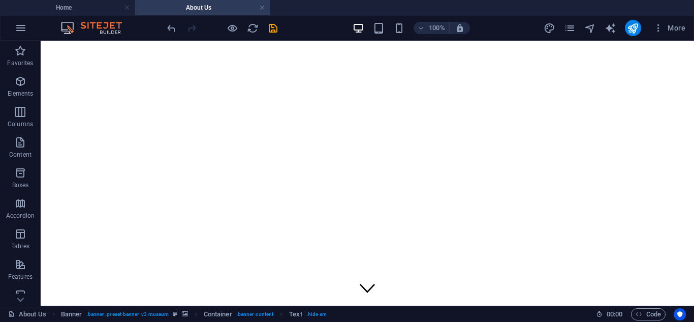
scroll to position [0, 0]
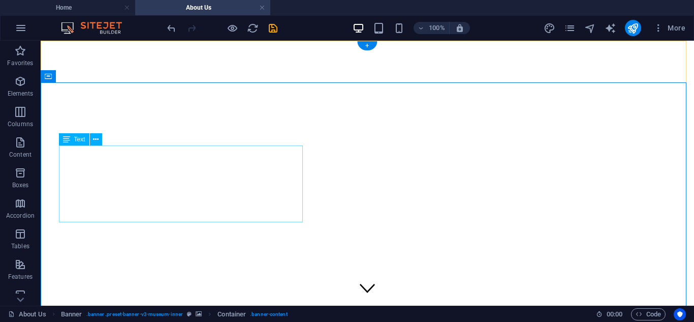
click at [95, 135] on icon at bounding box center [96, 139] width 6 height 11
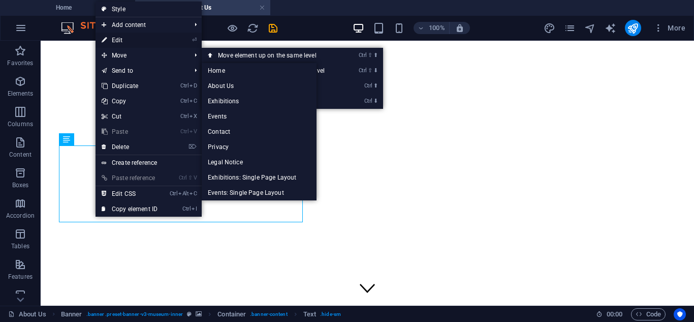
click at [137, 40] on link "⏎ Edit" at bounding box center [130, 40] width 68 height 15
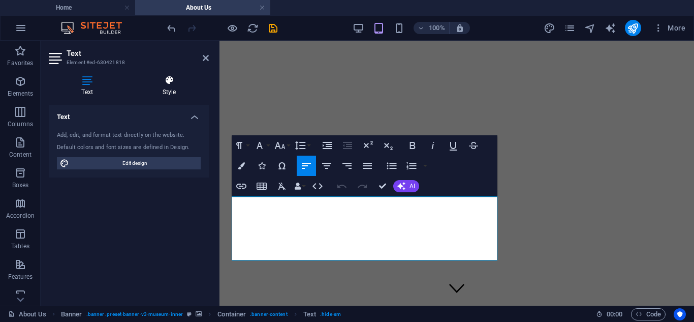
click at [169, 86] on h4 "Style" at bounding box center [169, 85] width 79 height 21
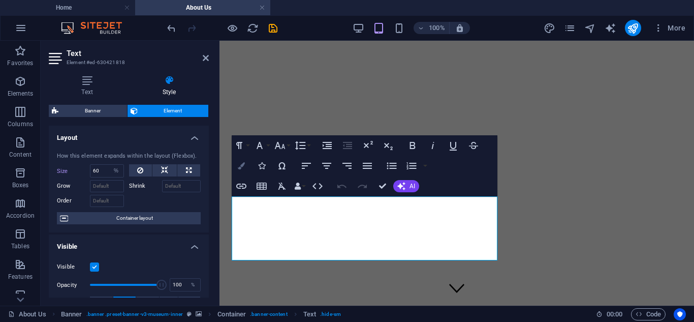
click at [240, 162] on button "Colors" at bounding box center [241, 166] width 19 height 20
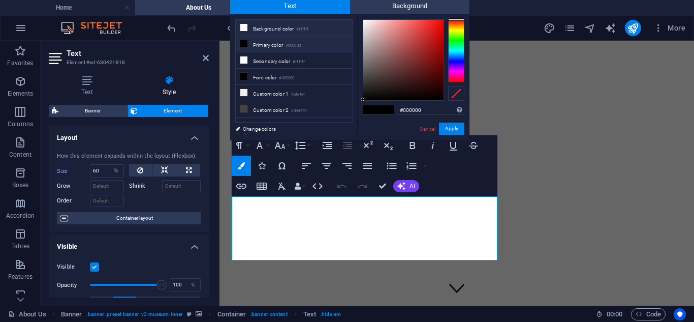
click at [262, 29] on li "Background color #ffffff" at bounding box center [294, 28] width 117 height 16
click at [452, 130] on button "Apply" at bounding box center [451, 129] width 25 height 12
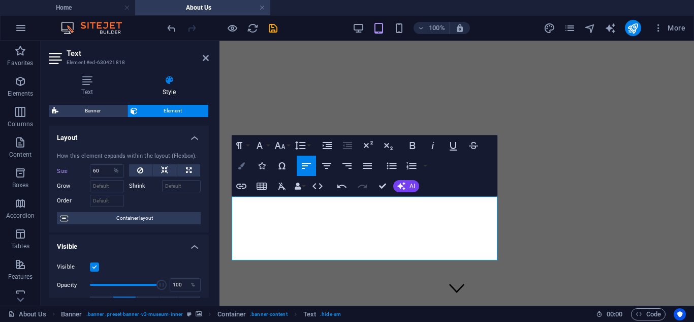
click at [239, 166] on icon "button" at bounding box center [241, 165] width 7 height 7
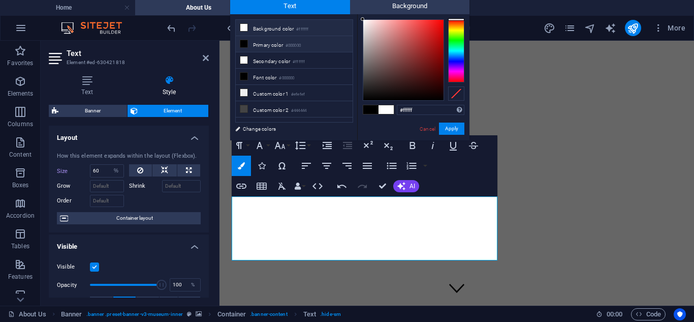
click at [265, 49] on li "Primary color #000000" at bounding box center [294, 44] width 117 height 16
click at [275, 25] on li "Background color #ffffff" at bounding box center [294, 28] width 117 height 16
type input "#ffffff"
click at [261, 61] on li "Secondary color #ffffff" at bounding box center [294, 60] width 117 height 16
click at [273, 27] on li "Background color #ffffff" at bounding box center [294, 28] width 117 height 16
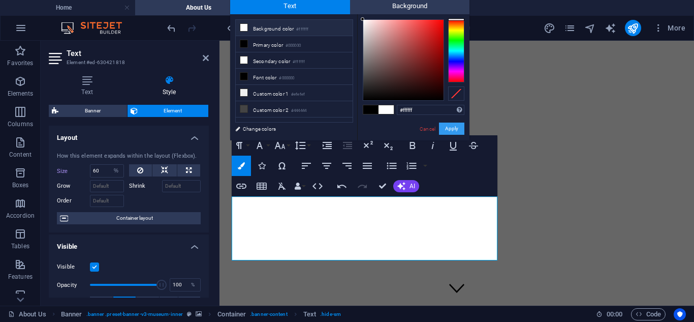
click at [445, 128] on button "Apply" at bounding box center [451, 129] width 25 height 12
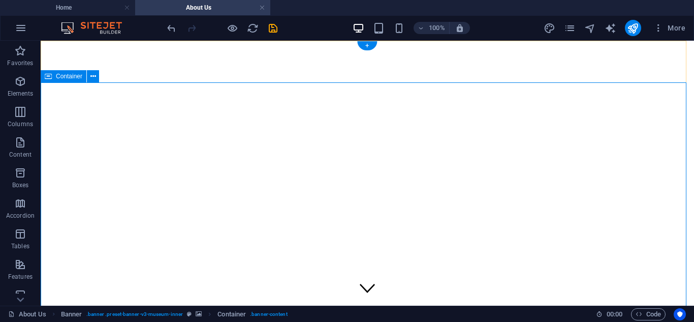
drag, startPoint x: 358, startPoint y: 247, endPoint x: 330, endPoint y: 282, distance: 45.3
click at [339, 140] on icon at bounding box center [340, 139] width 6 height 11
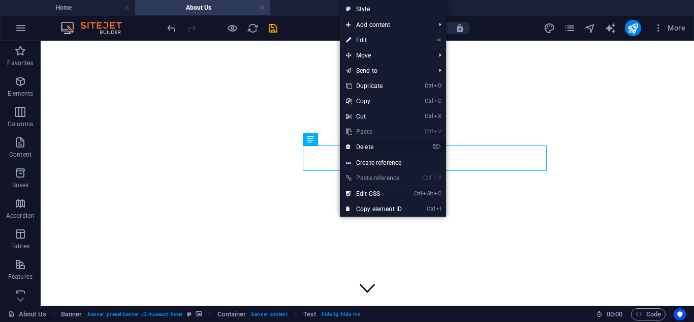
click at [372, 151] on link "⌦ Delete" at bounding box center [374, 146] width 68 height 15
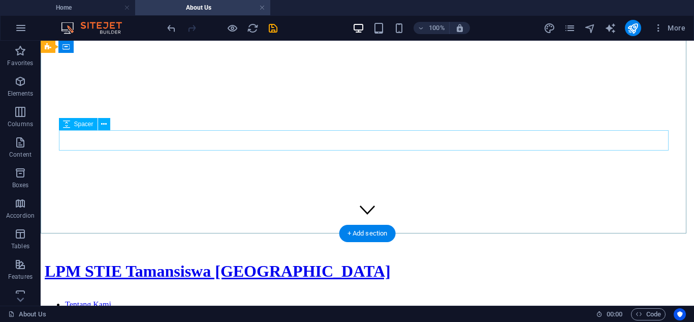
scroll to position [102, 0]
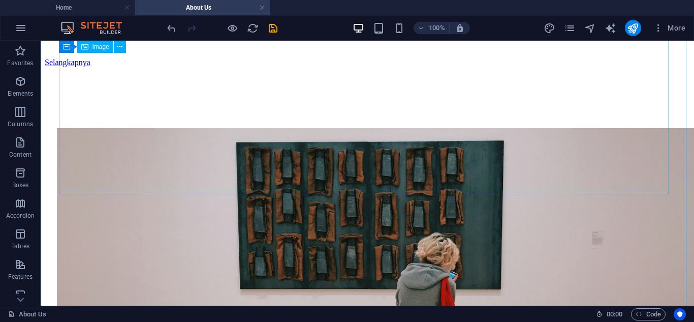
scroll to position [407, 0]
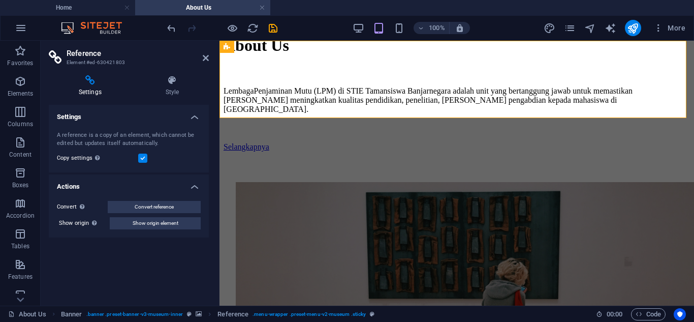
scroll to position [436, 0]
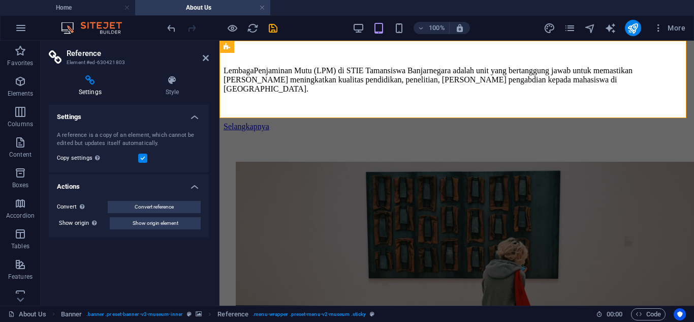
click at [196, 114] on h4 "Settings" at bounding box center [129, 114] width 160 height 18
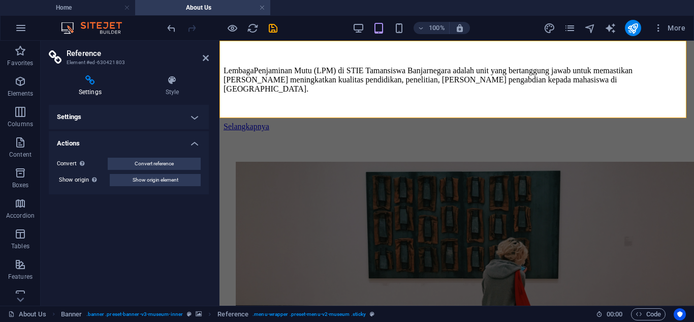
click at [193, 140] on h4 "Actions" at bounding box center [129, 140] width 160 height 18
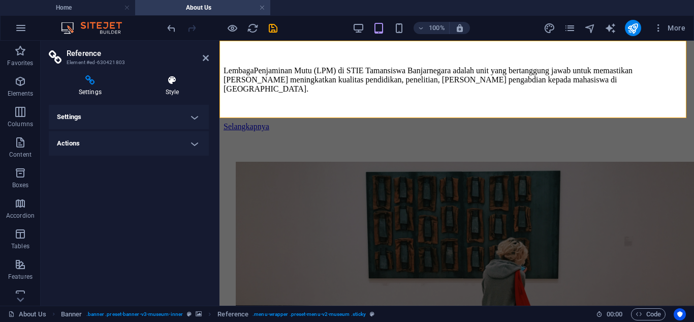
click at [172, 84] on icon at bounding box center [172, 80] width 73 height 10
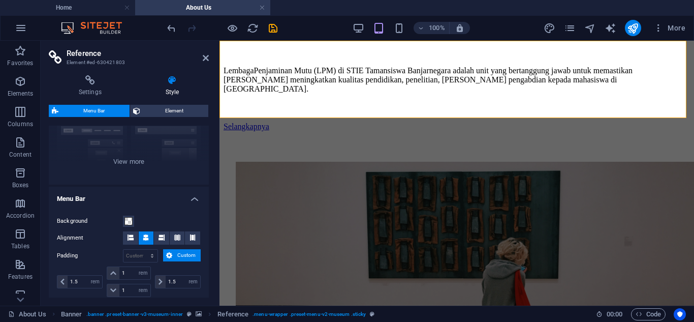
scroll to position [161, 0]
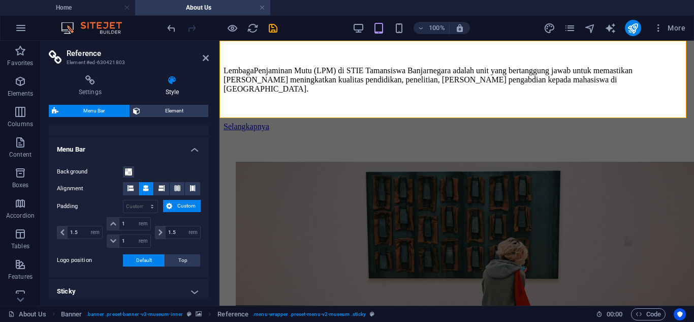
click at [177, 205] on span "Custom" at bounding box center [186, 206] width 22 height 12
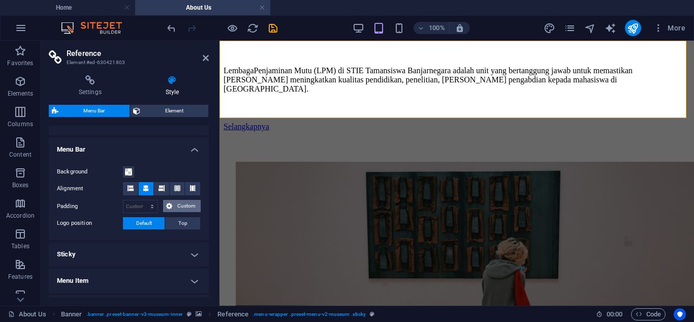
click at [177, 205] on span "Custom" at bounding box center [186, 206] width 22 height 12
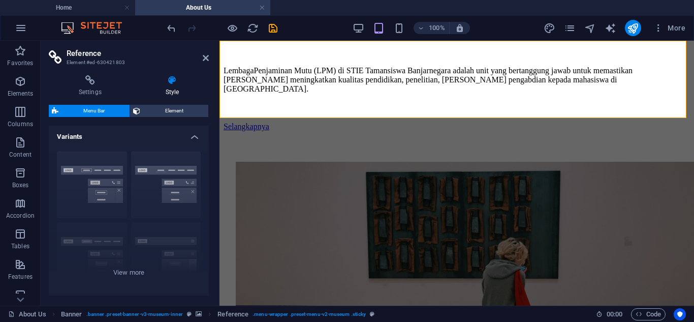
scroll to position [0, 0]
click at [168, 107] on span "Element" at bounding box center [174, 111] width 62 height 12
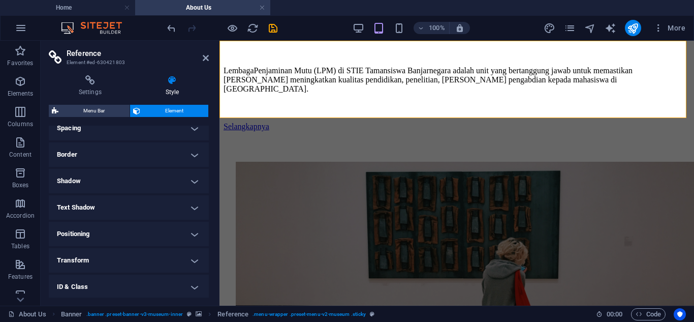
scroll to position [102, 0]
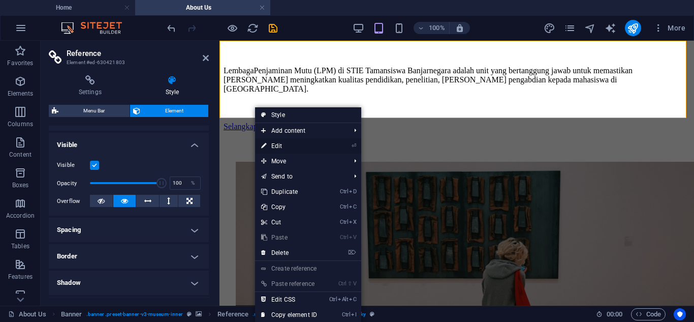
click at [274, 144] on link "⏎ Edit" at bounding box center [289, 145] width 68 height 15
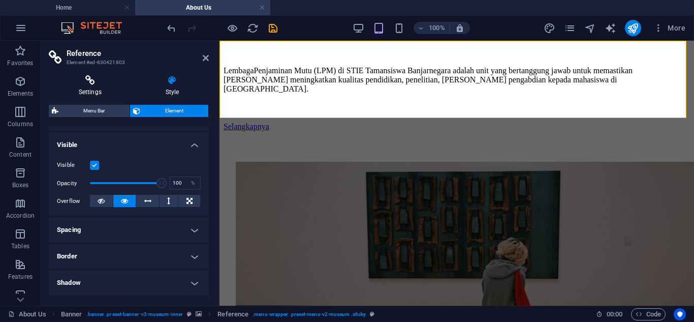
click at [94, 85] on h4 "Settings" at bounding box center [92, 85] width 87 height 21
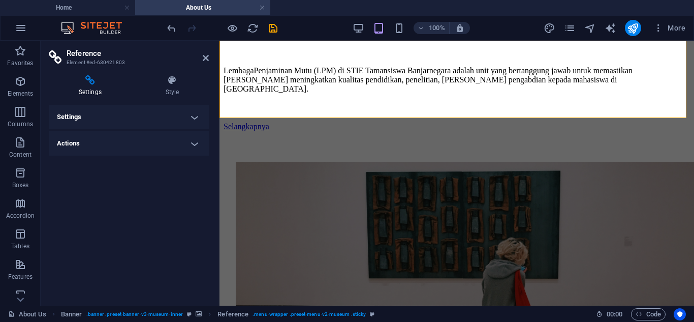
click at [128, 118] on h4 "Settings" at bounding box center [129, 117] width 160 height 24
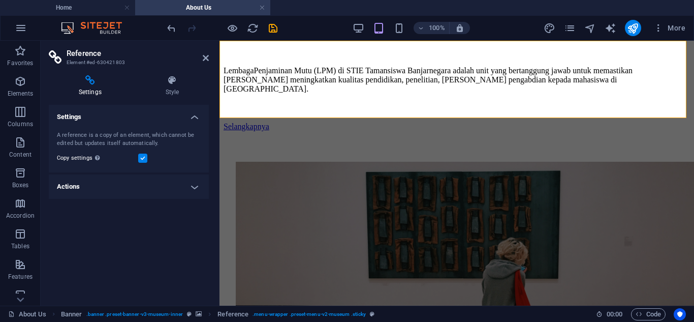
click at [180, 116] on h4 "Settings" at bounding box center [129, 114] width 160 height 18
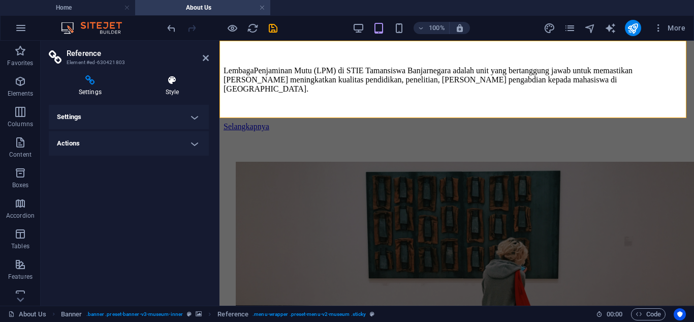
click at [161, 90] on h4 "Style" at bounding box center [172, 85] width 73 height 21
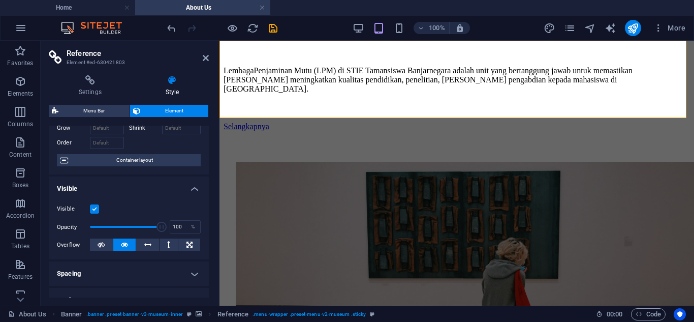
scroll to position [0, 0]
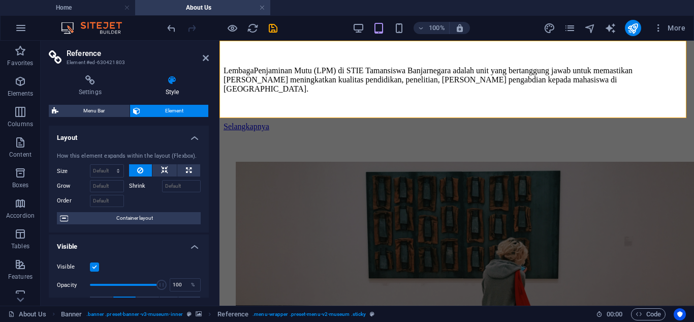
click at [195, 140] on h4 "Layout" at bounding box center [129, 135] width 160 height 18
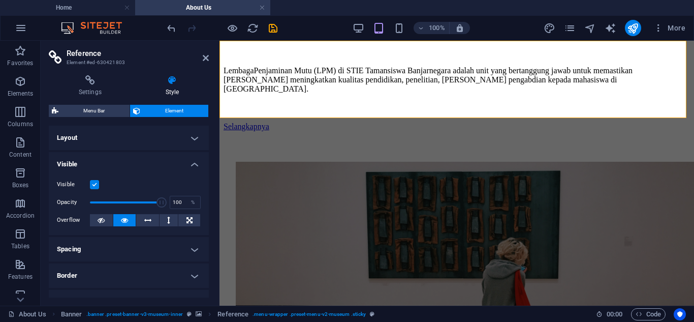
click at [194, 140] on h4 "Layout" at bounding box center [129, 138] width 160 height 24
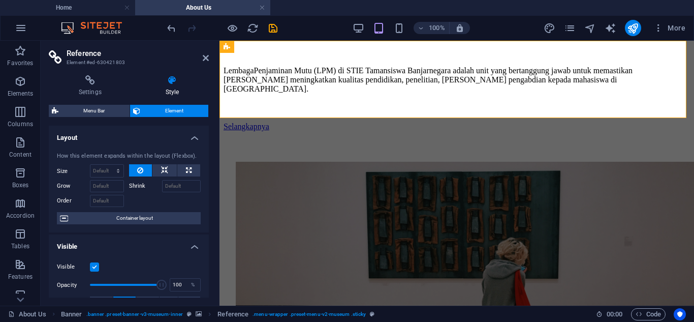
click at [206, 56] on icon at bounding box center [206, 58] width 6 height 8
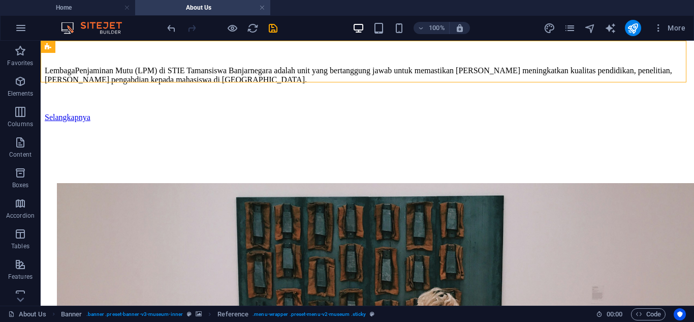
scroll to position [419, 0]
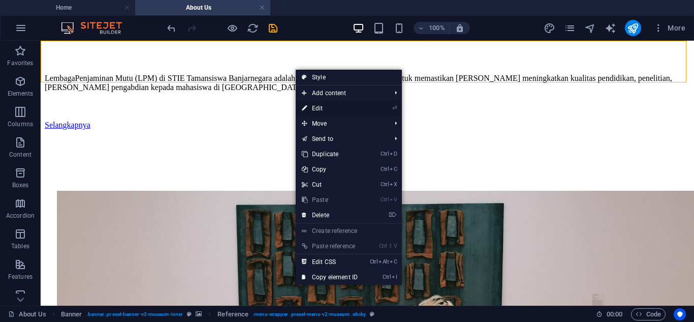
click at [311, 105] on link "⏎ Edit" at bounding box center [330, 108] width 68 height 15
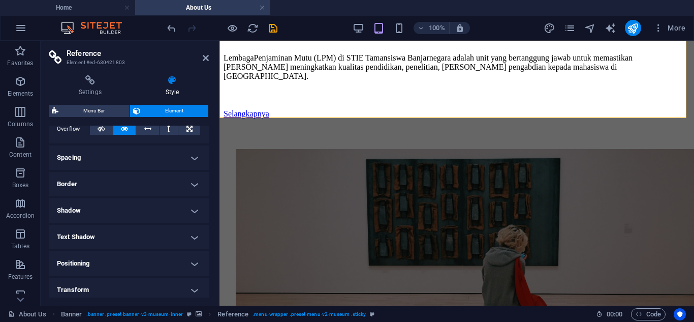
scroll to position [156, 0]
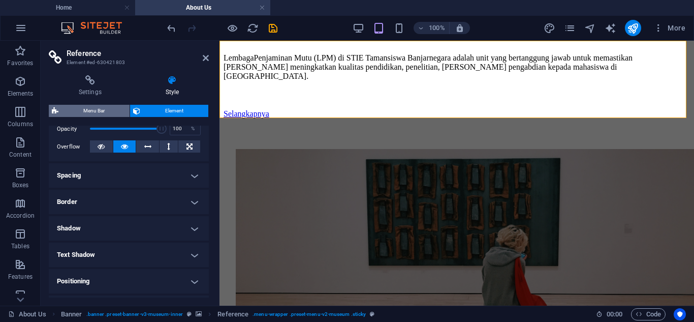
click at [108, 112] on span "Menu Bar" at bounding box center [94, 111] width 65 height 12
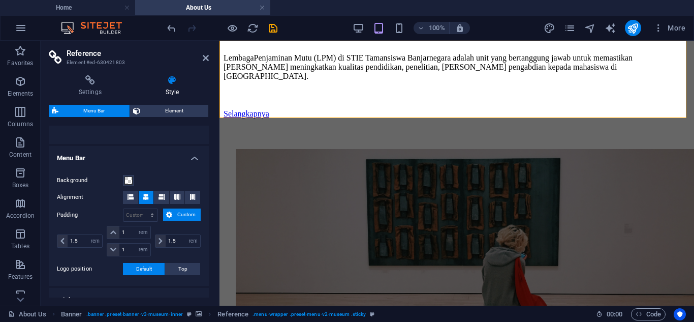
scroll to position [51, 0]
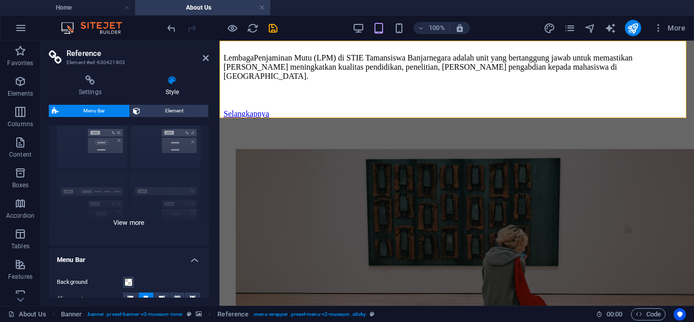
click at [130, 221] on div "Border Centered Default Fixed Loki Trigger Wide XXL" at bounding box center [129, 169] width 160 height 153
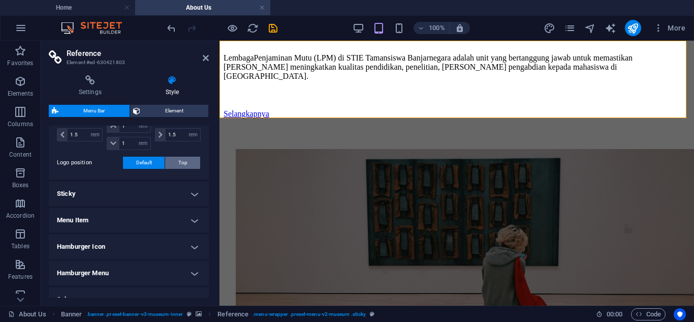
scroll to position [458, 0]
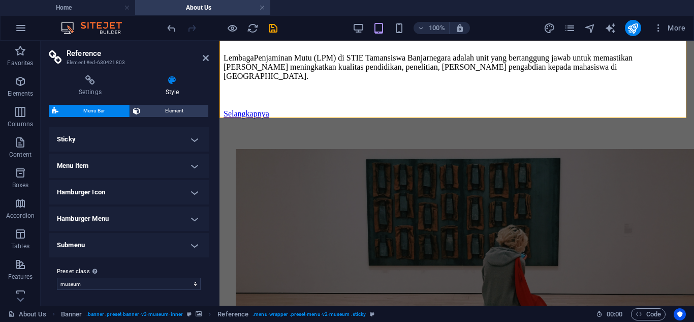
click at [186, 167] on h4 "Menu Item" at bounding box center [129, 166] width 160 height 24
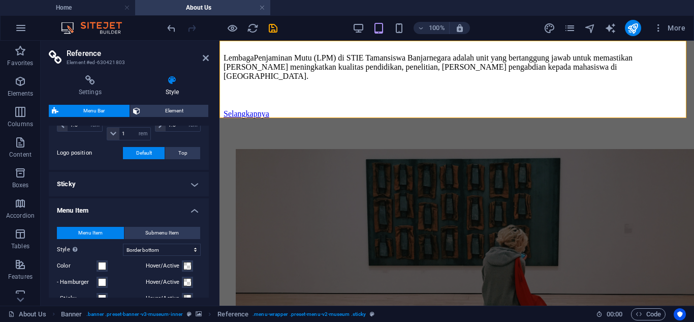
scroll to position [407, 0]
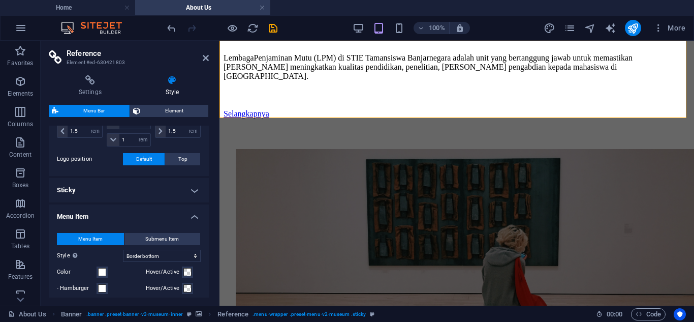
click at [196, 218] on h4 "Menu Item" at bounding box center [129, 213] width 160 height 18
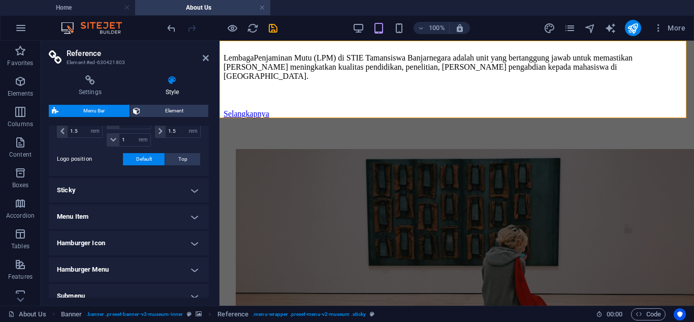
click at [194, 190] on h4 "Sticky" at bounding box center [129, 190] width 160 height 24
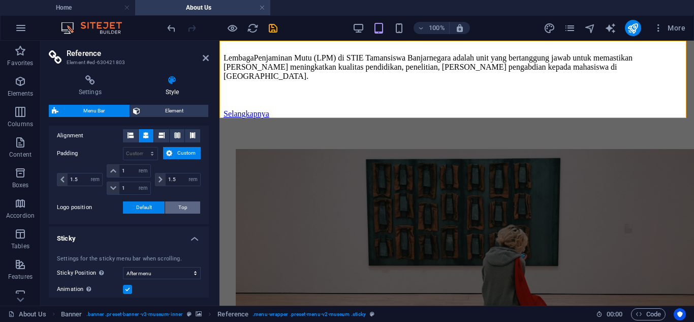
scroll to position [356, 0]
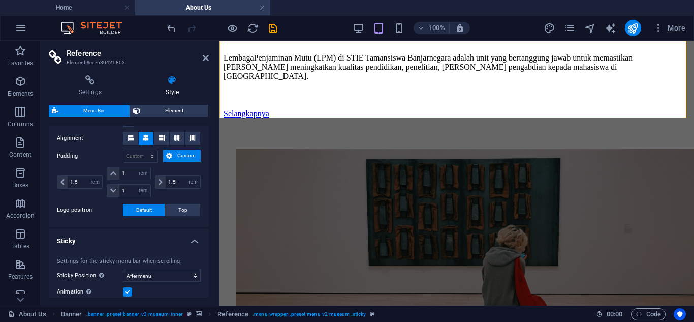
click at [193, 242] on h4 "Sticky" at bounding box center [129, 238] width 160 height 18
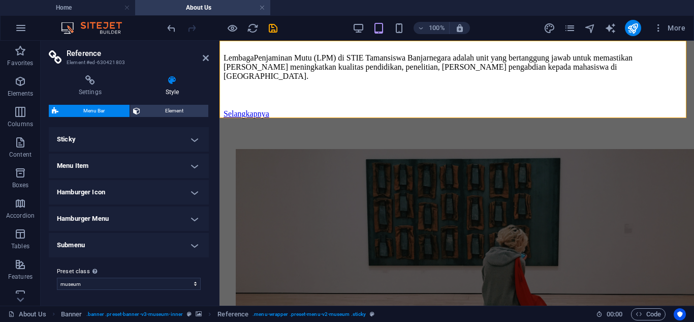
scroll to position [458, 0]
click at [190, 246] on h4 "Submenu" at bounding box center [129, 244] width 160 height 24
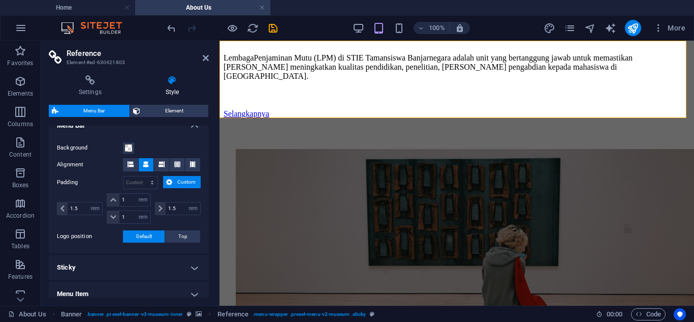
scroll to position [431, 0]
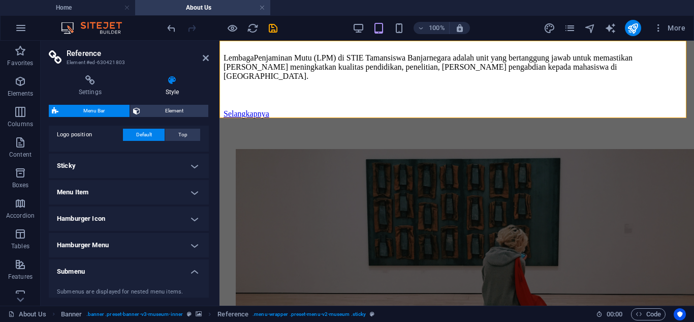
click at [190, 269] on h4 "Submenu" at bounding box center [129, 268] width 160 height 18
click at [192, 247] on h4 "Hamburger Menu" at bounding box center [129, 245] width 160 height 24
click at [193, 221] on h4 "Hamburger Icon" at bounding box center [129, 218] width 160 height 24
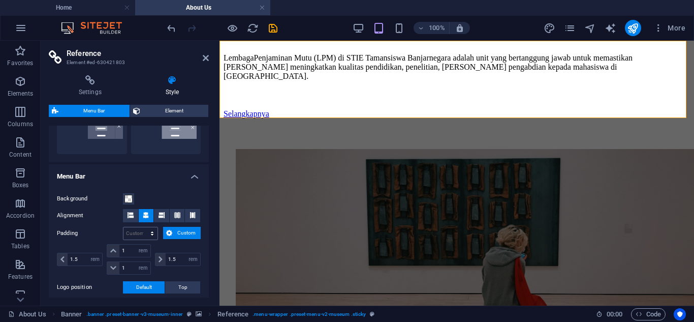
scroll to position [380, 0]
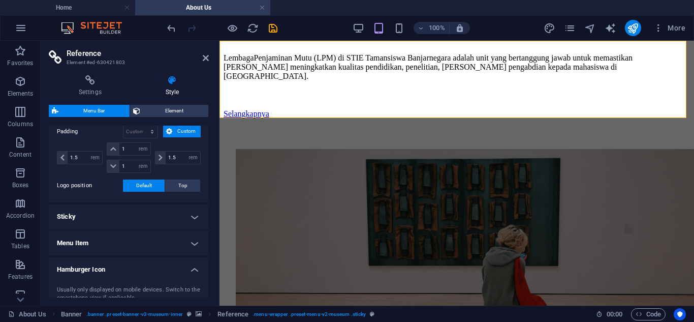
click at [193, 265] on h4 "Hamburger Icon" at bounding box center [129, 266] width 160 height 18
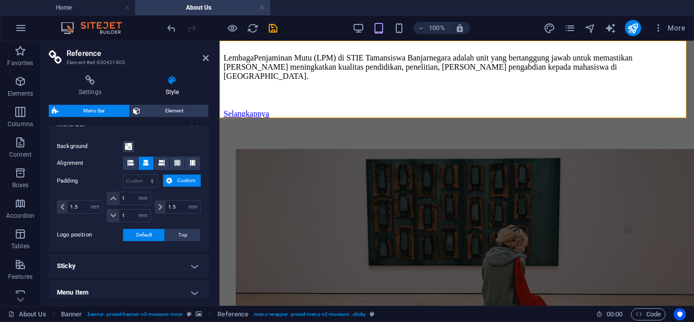
scroll to position [279, 0]
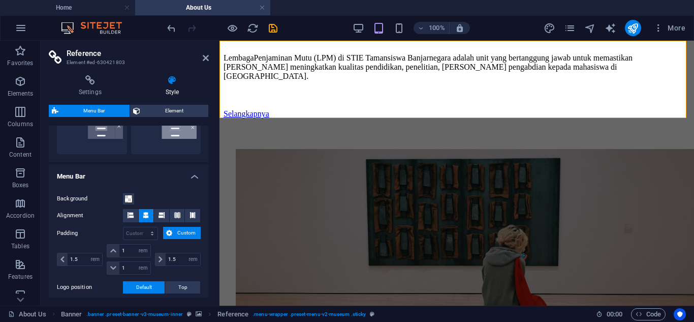
click at [189, 175] on h4 "Menu Bar" at bounding box center [129, 173] width 160 height 18
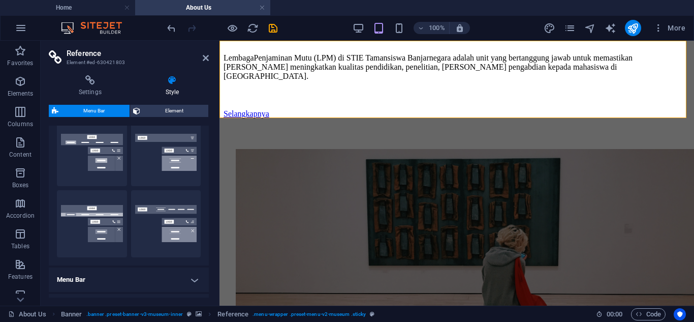
scroll to position [126, 0]
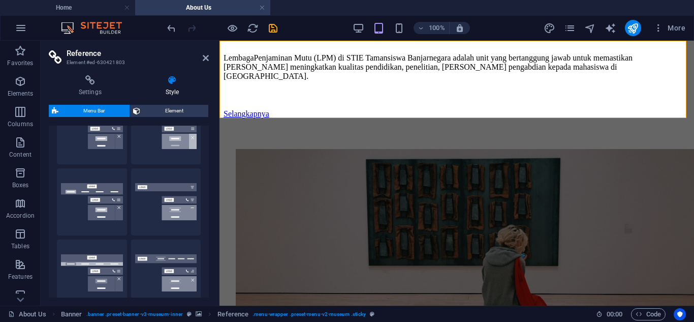
click at [166, 103] on div "Settings Style Settings A reference is a copy of an element, which cannot be ed…" at bounding box center [129, 186] width 160 height 222
click at [166, 108] on span "Element" at bounding box center [174, 111] width 62 height 12
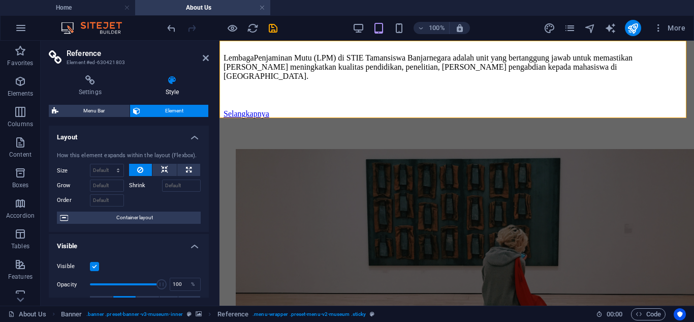
scroll to position [0, 0]
click at [96, 89] on h4 "Settings" at bounding box center [92, 85] width 87 height 21
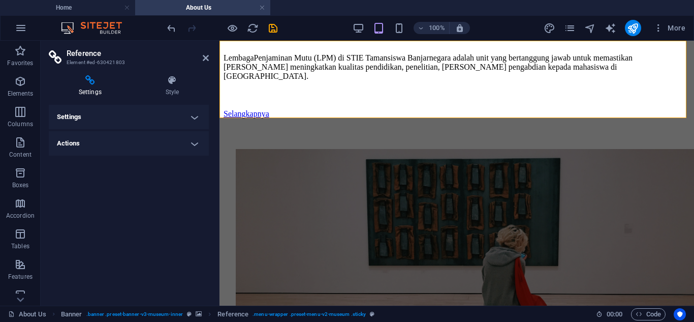
click at [195, 119] on h4 "Settings" at bounding box center [129, 117] width 160 height 24
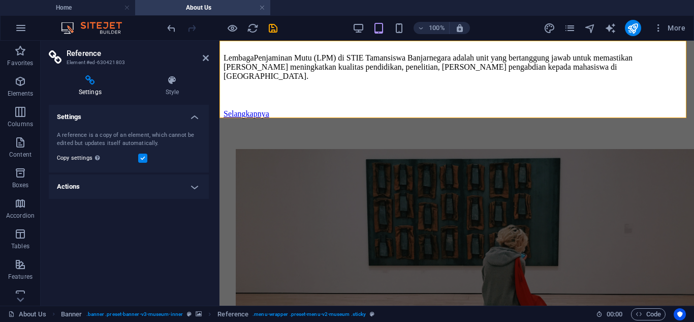
click at [195, 119] on h4 "Settings" at bounding box center [129, 114] width 160 height 18
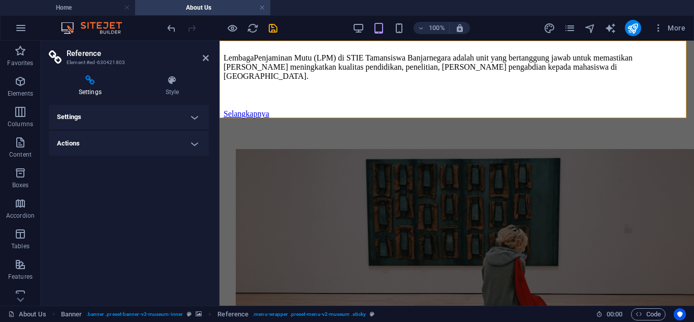
click at [195, 116] on h4 "Settings" at bounding box center [129, 117] width 160 height 24
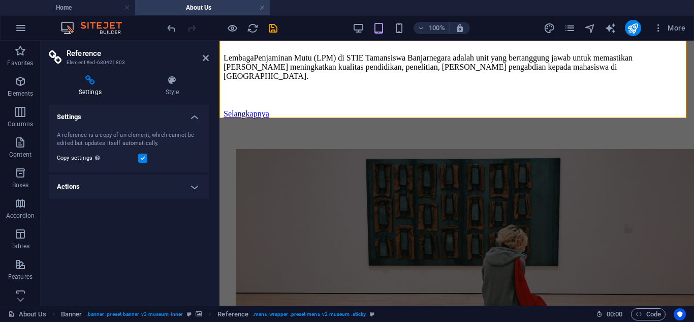
click at [193, 183] on h4 "Actions" at bounding box center [129, 186] width 160 height 24
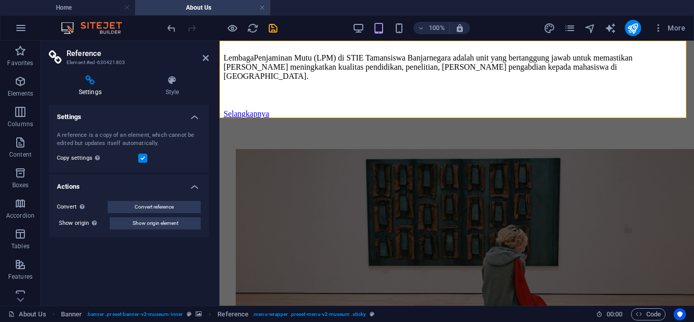
click at [193, 183] on h4 "Actions" at bounding box center [129, 183] width 160 height 18
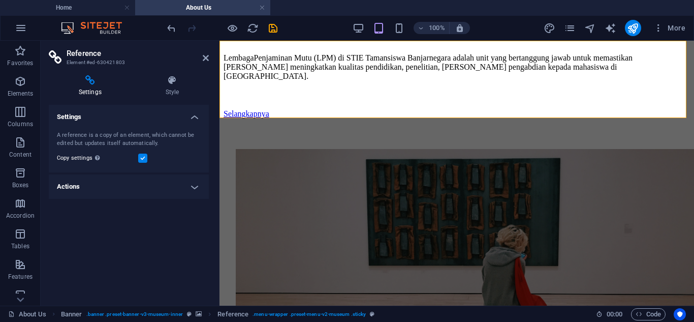
click at [198, 117] on h4 "Settings" at bounding box center [129, 114] width 160 height 18
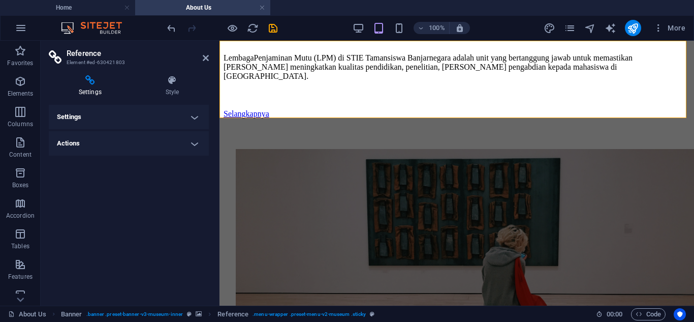
click at [199, 142] on h4 "Actions" at bounding box center [129, 143] width 160 height 24
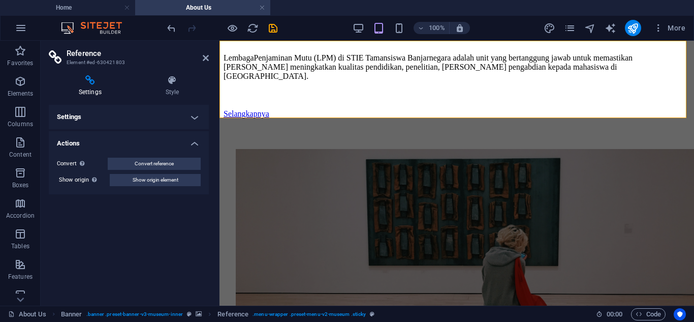
click at [199, 142] on h4 "Actions" at bounding box center [129, 140] width 160 height 18
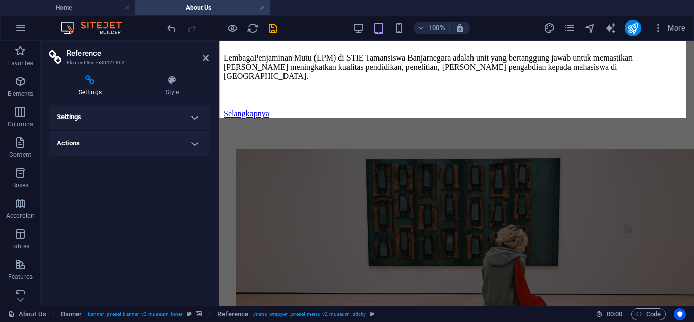
click at [103, 89] on h4 "Settings" at bounding box center [92, 85] width 87 height 21
click at [167, 84] on icon at bounding box center [172, 80] width 73 height 10
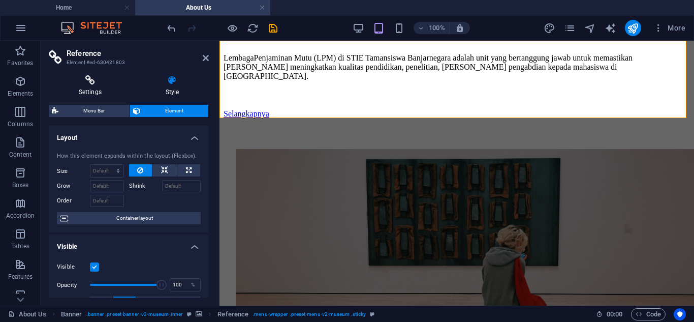
click at [90, 83] on icon at bounding box center [90, 80] width 83 height 10
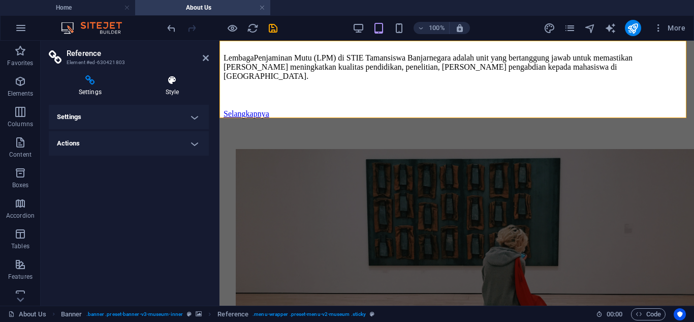
click at [144, 84] on icon at bounding box center [172, 80] width 73 height 10
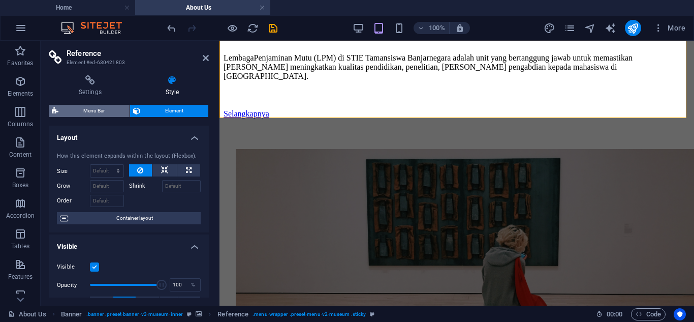
click at [108, 107] on span "Menu Bar" at bounding box center [94, 111] width 65 height 12
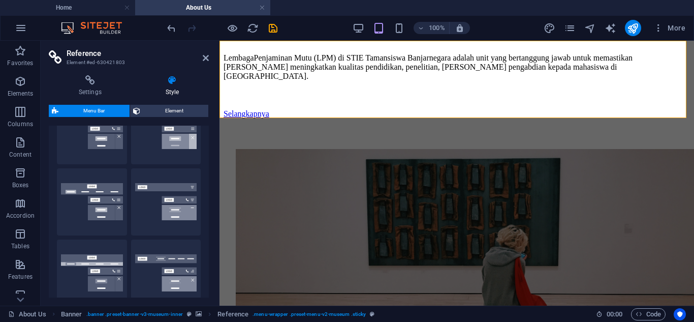
click at [164, 119] on div "Menu Bar Element Layout How this element expands within the layout (Flexbox). S…" at bounding box center [129, 201] width 160 height 193
click at [165, 112] on span "Element" at bounding box center [174, 111] width 62 height 12
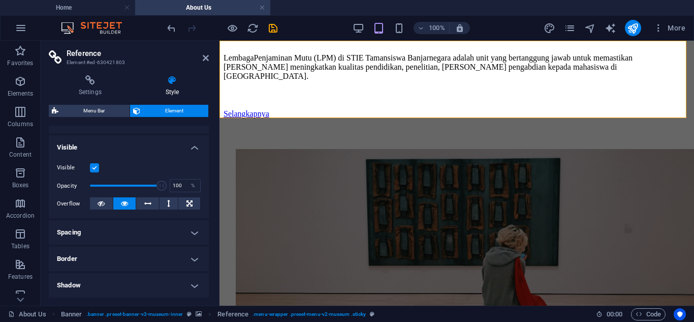
scroll to position [54, 0]
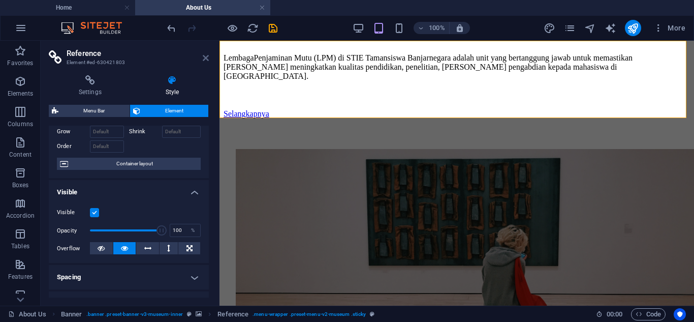
click at [203, 60] on icon at bounding box center [206, 58] width 6 height 8
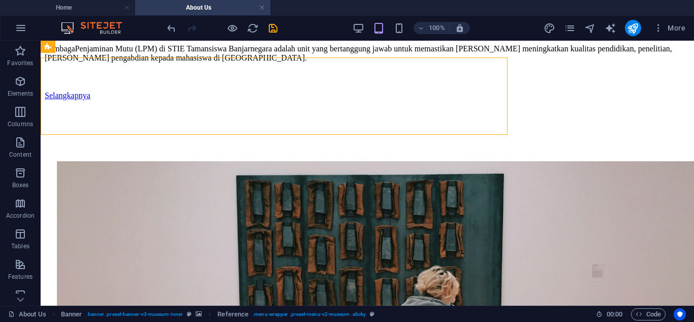
scroll to position [432, 0]
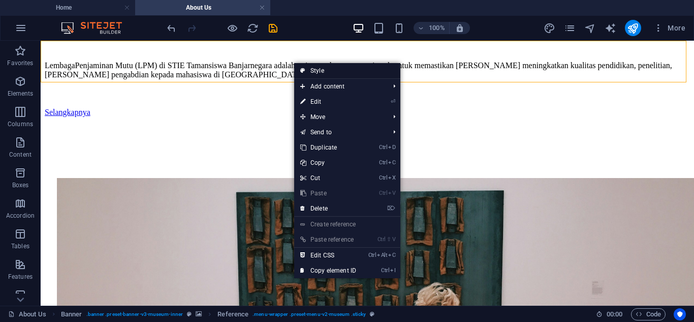
click at [319, 72] on link "Style" at bounding box center [347, 70] width 106 height 15
select select "%"
select select "rem"
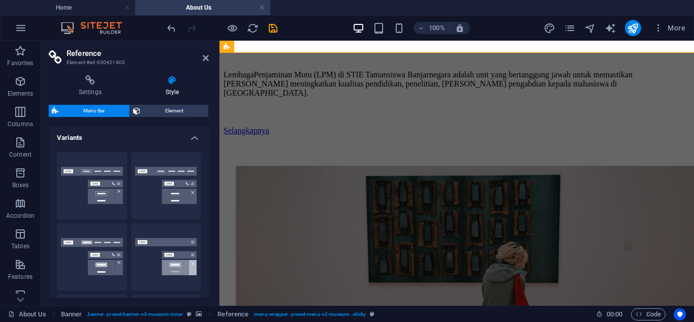
scroll to position [462, 0]
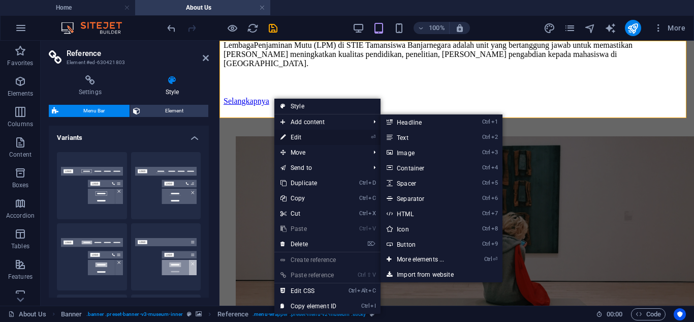
click at [295, 134] on link "⏎ Edit" at bounding box center [309, 137] width 68 height 15
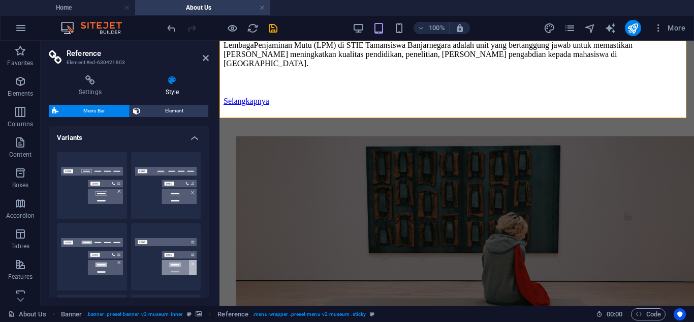
click at [210, 56] on aside "Reference Element #ed-630421803 Settings Style Settings A reference is a copy o…" at bounding box center [130, 173] width 179 height 265
click at [207, 56] on icon at bounding box center [206, 58] width 6 height 8
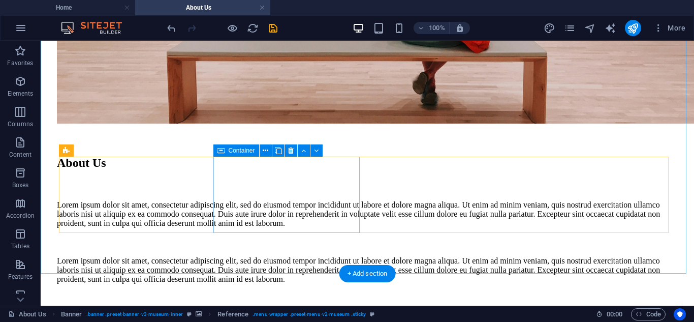
scroll to position [801, 0]
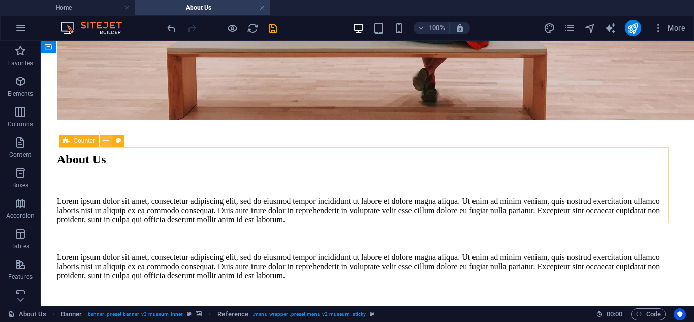
click at [103, 140] on icon at bounding box center [106, 141] width 6 height 11
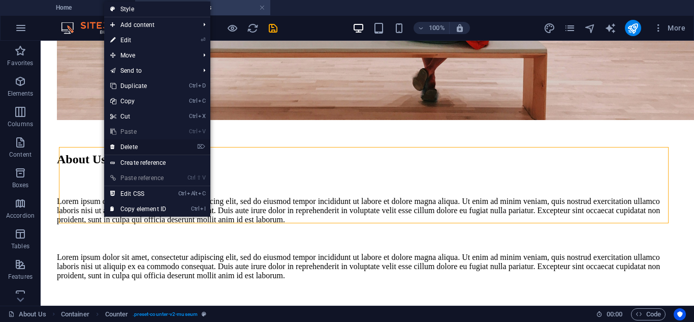
click at [136, 144] on link "⌦ Delete" at bounding box center [138, 146] width 68 height 15
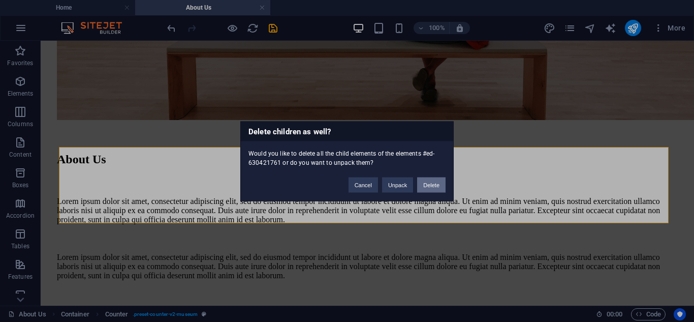
click at [421, 185] on button "Delete" at bounding box center [431, 184] width 28 height 15
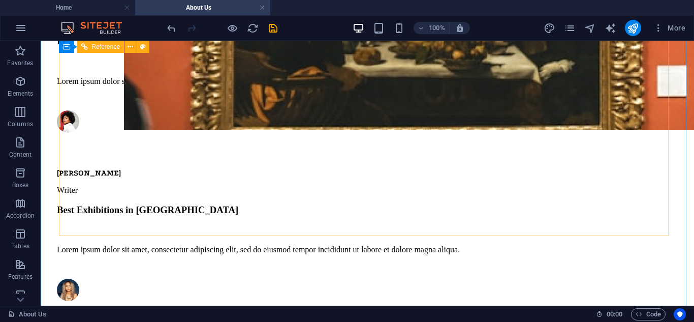
scroll to position [1817, 0]
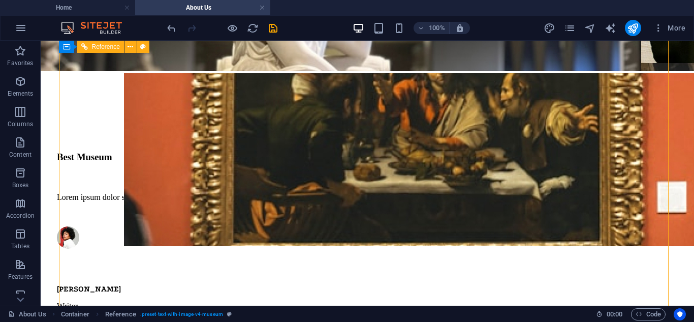
scroll to position [1716, 0]
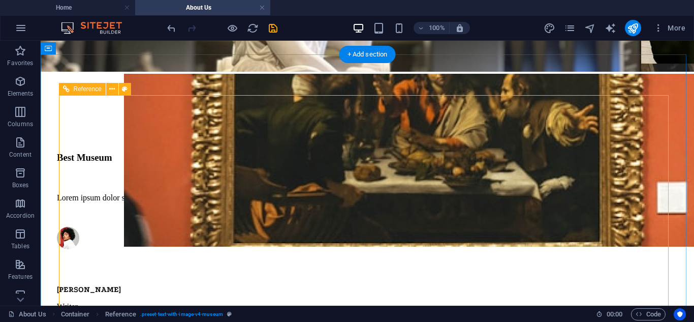
click at [114, 89] on icon at bounding box center [112, 89] width 6 height 11
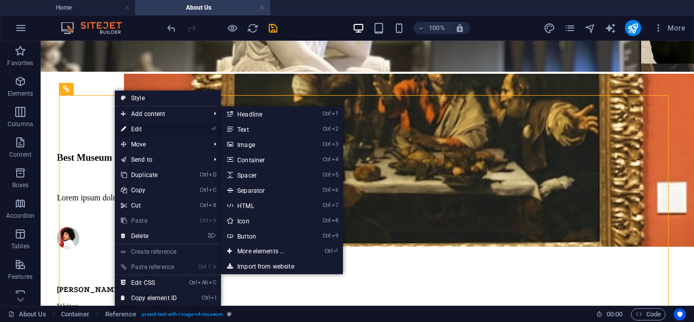
click at [136, 129] on link "⏎ Edit" at bounding box center [149, 128] width 68 height 15
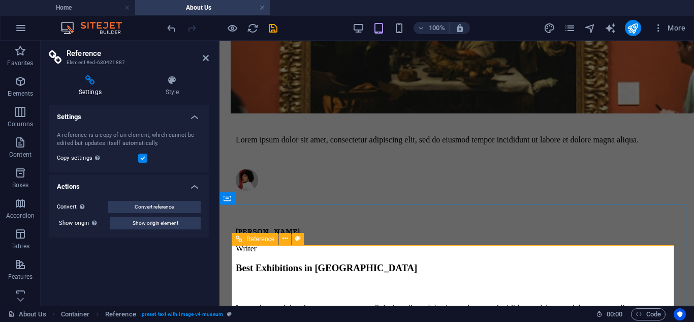
scroll to position [1368, 0]
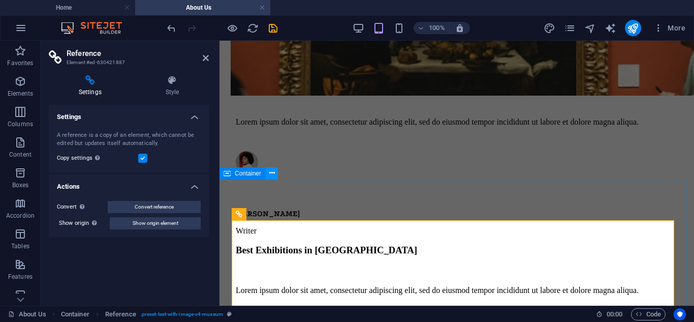
click at [273, 169] on icon at bounding box center [272, 173] width 6 height 11
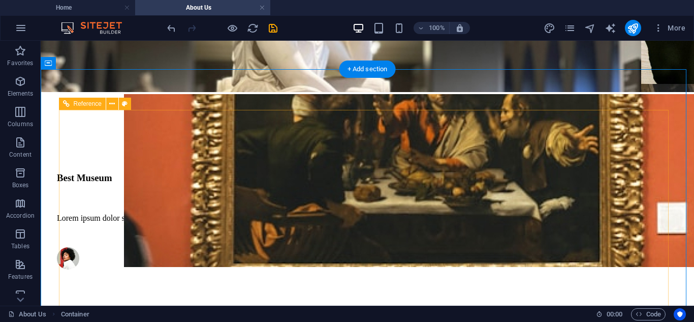
scroll to position [1705, 0]
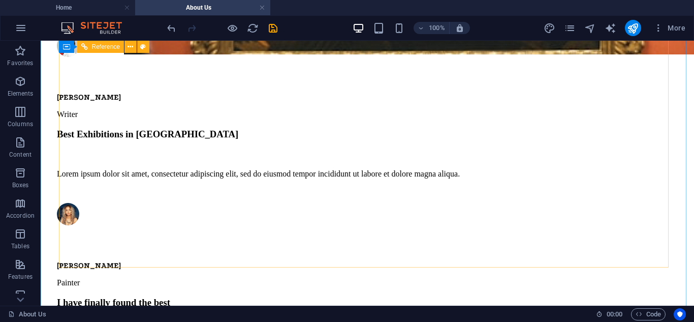
scroll to position [1603, 0]
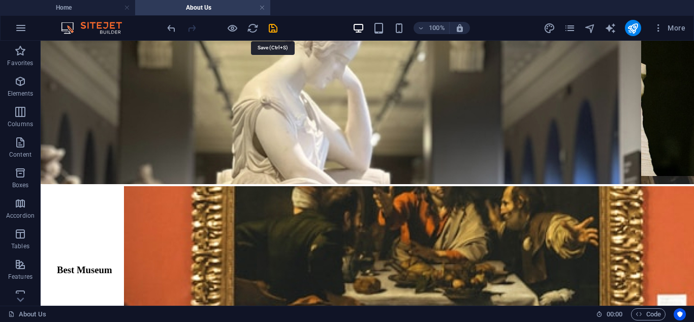
click at [272, 25] on icon "save" at bounding box center [273, 28] width 12 height 12
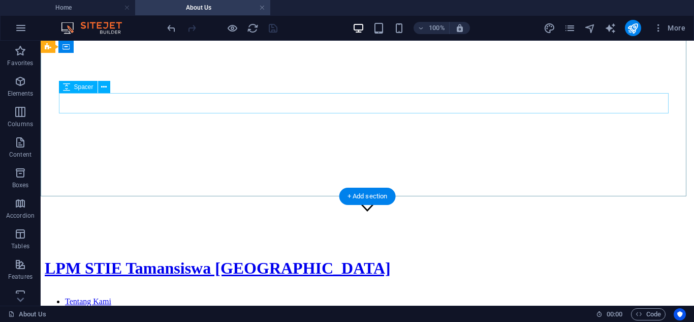
scroll to position [0, 0]
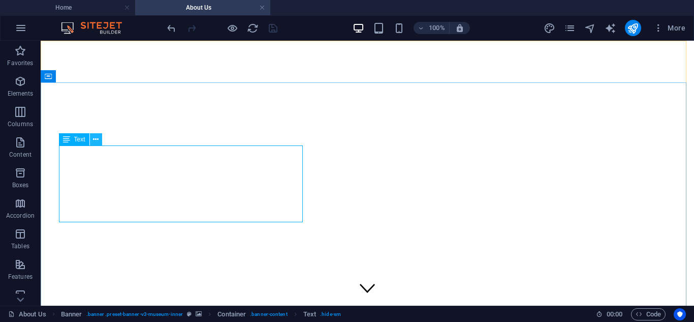
click at [96, 136] on icon at bounding box center [96, 139] width 6 height 11
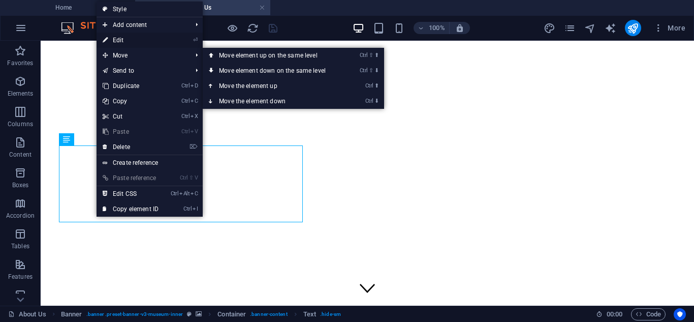
click at [137, 42] on link "⏎ Edit" at bounding box center [131, 40] width 68 height 15
select select "%"
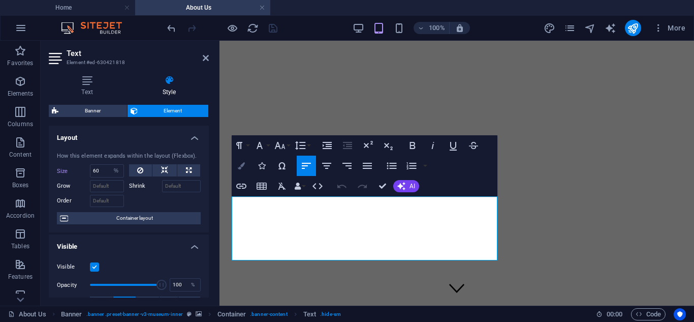
click at [242, 167] on icon "button" at bounding box center [241, 165] width 7 height 7
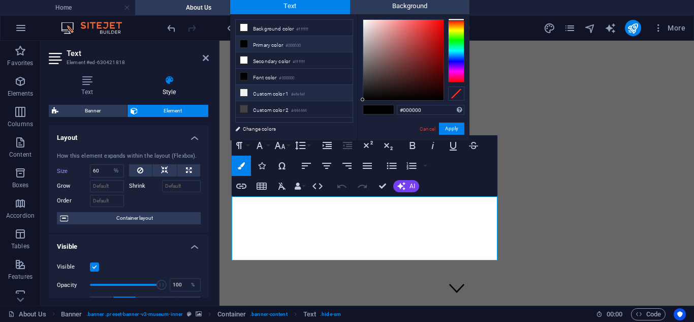
click at [280, 92] on li "Custom color 1 #efefef" at bounding box center [294, 93] width 117 height 16
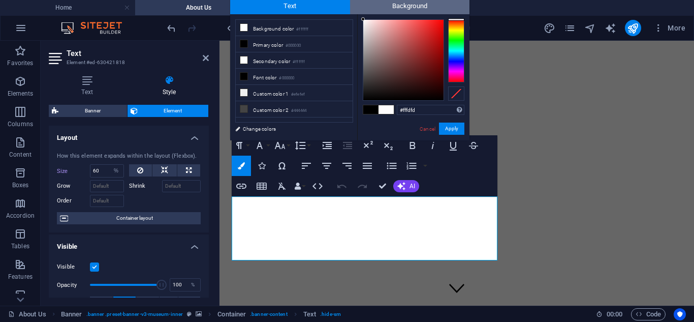
drag, startPoint x: 363, startPoint y: 22, endPoint x: 363, endPoint y: 10, distance: 12.2
click at [363, 10] on div "Text Background less Background color #ffffff Primary color #000000 Secondary c…" at bounding box center [349, 69] width 239 height 142
type input "#000000"
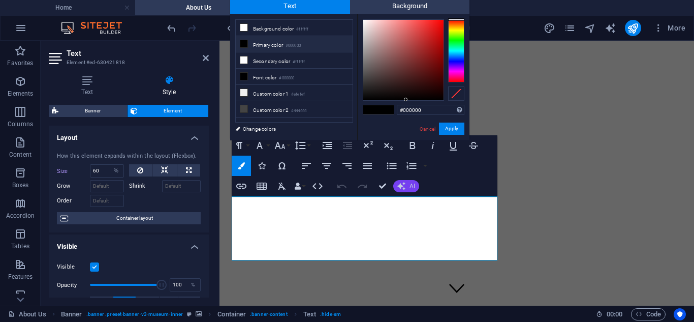
click at [407, 185] on button "AI" at bounding box center [406, 186] width 26 height 12
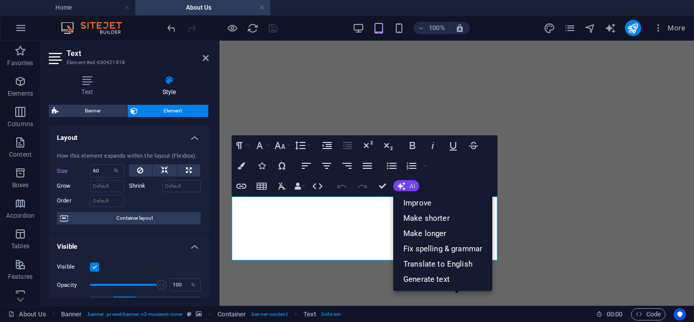
click at [407, 185] on button "AI" at bounding box center [406, 186] width 26 height 12
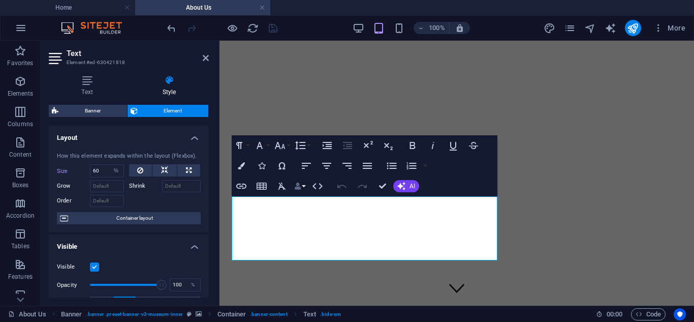
click at [300, 185] on icon "button" at bounding box center [297, 186] width 7 height 7
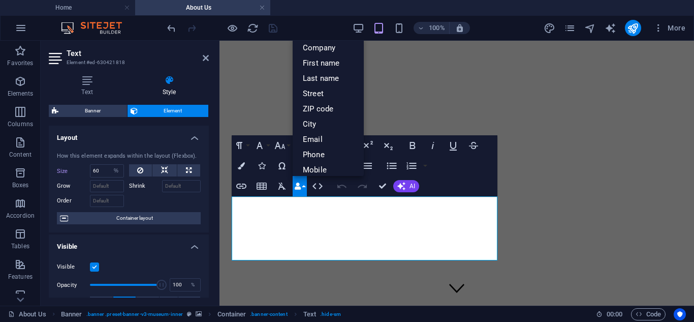
click at [300, 185] on icon "button" at bounding box center [297, 186] width 7 height 7
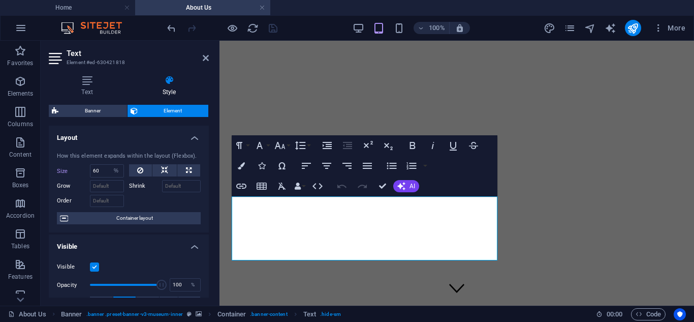
click at [525, 114] on div "Drag here to replace the existing content. Press “Ctrl” if you want to create a…" at bounding box center [457, 173] width 475 height 265
click at [209, 59] on aside "Text Element #ed-630421818 Text Style Text Add, edit, and format text directly …" at bounding box center [130, 173] width 179 height 265
click at [206, 56] on icon at bounding box center [206, 58] width 6 height 8
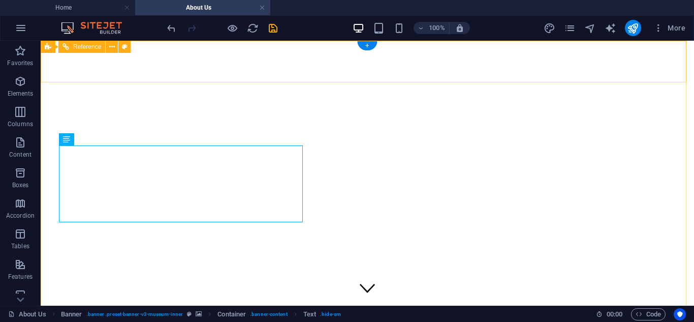
select select "%"
select select "rem"
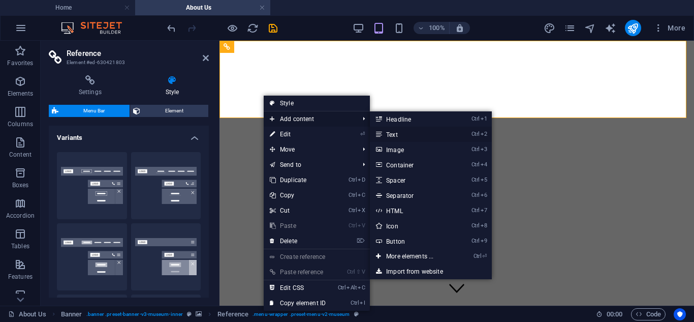
click at [387, 135] on link "Ctrl 2 Text" at bounding box center [412, 134] width 84 height 15
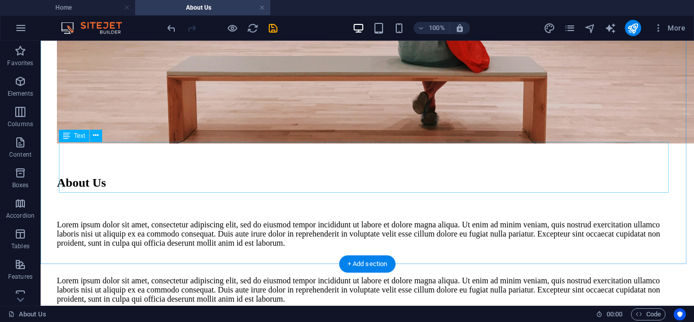
scroll to position [813, 0]
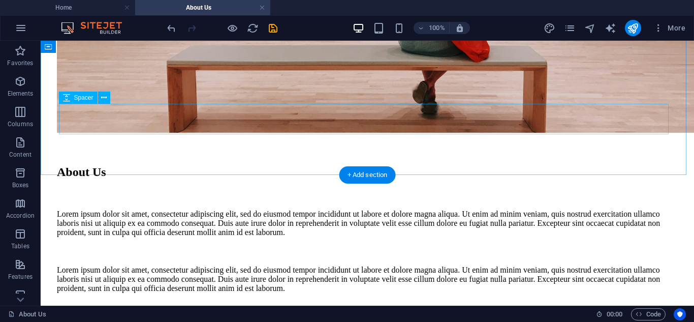
click at [106, 94] on icon at bounding box center [104, 98] width 6 height 11
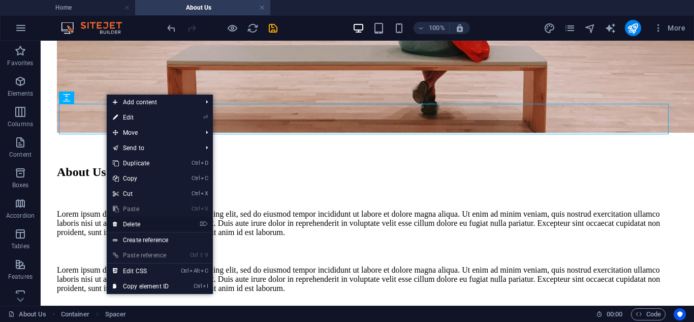
click at [141, 224] on link "⌦ Delete" at bounding box center [141, 224] width 68 height 15
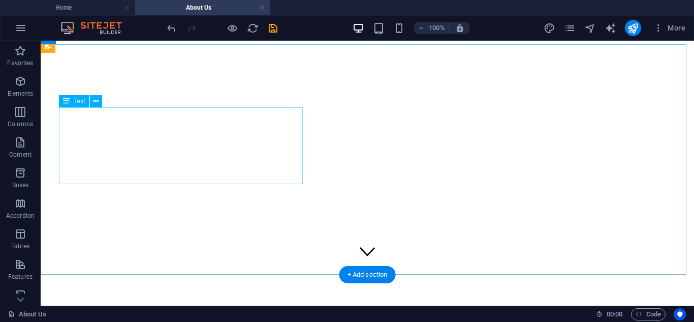
scroll to position [0, 0]
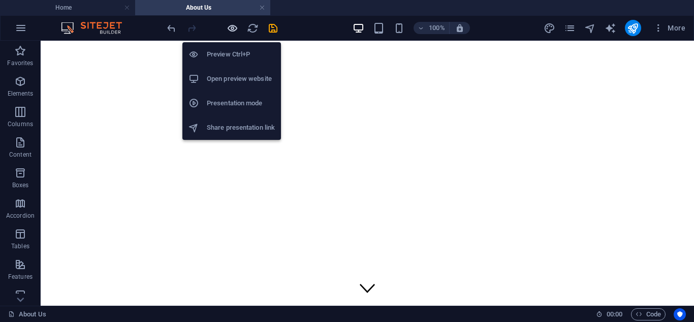
click at [233, 26] on icon "button" at bounding box center [233, 28] width 12 height 12
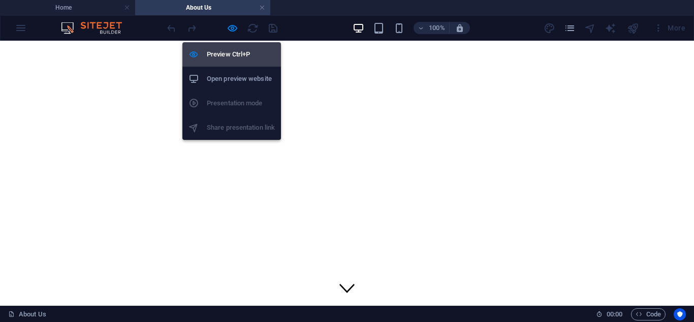
click at [231, 58] on h6 "Preview Ctrl+P" at bounding box center [241, 54] width 68 height 12
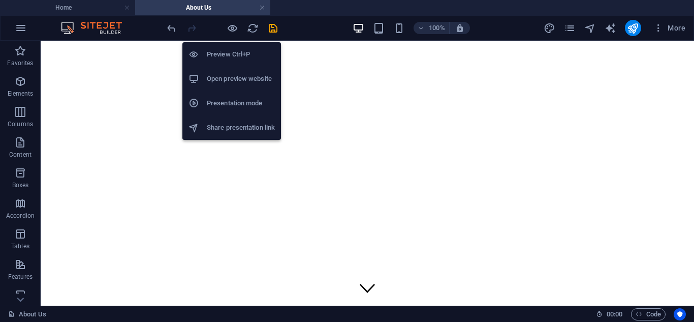
click at [234, 54] on h6 "Preview Ctrl+P" at bounding box center [241, 54] width 68 height 12
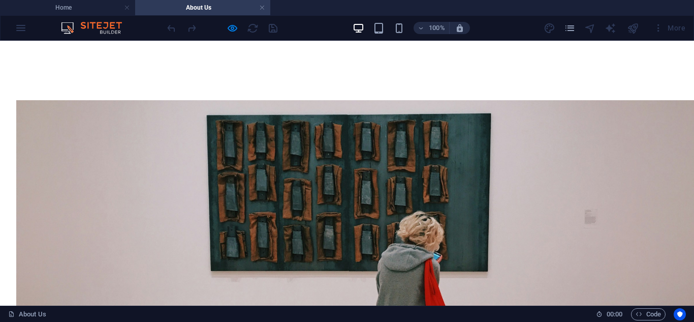
scroll to position [407, 0]
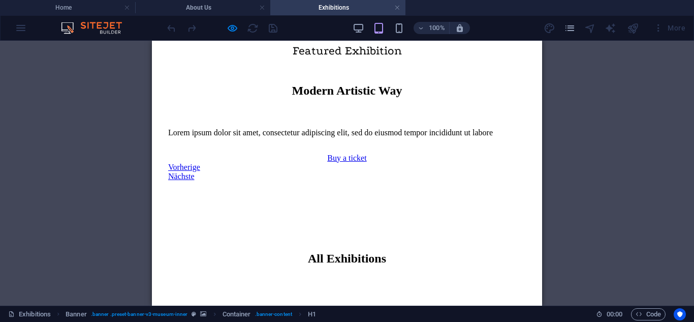
scroll to position [864, 0]
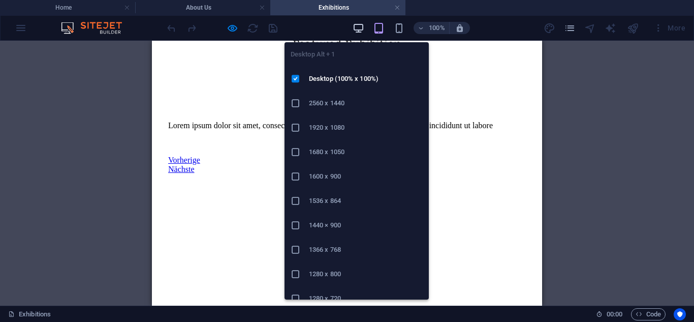
click at [364, 26] on icon "button" at bounding box center [359, 28] width 12 height 12
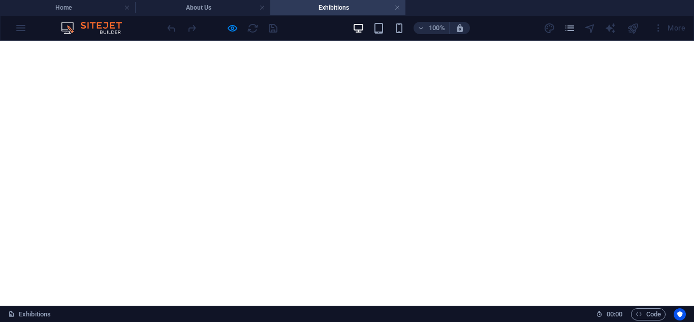
scroll to position [508, 0]
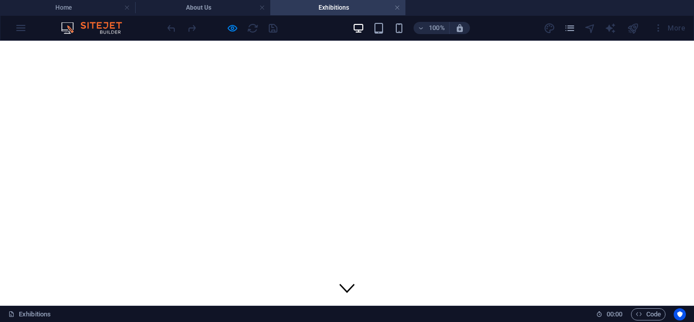
drag, startPoint x: 407, startPoint y: 59, endPoint x: 316, endPoint y: 55, distance: 91.1
click at [192, 0] on li "About Us" at bounding box center [202, 7] width 135 height 15
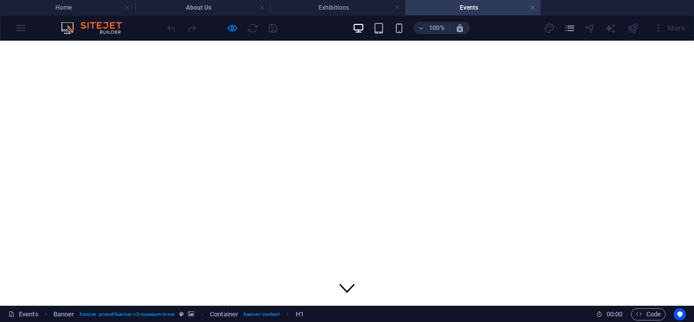
scroll to position [0, 0]
click at [534, 3] on h4 "Events" at bounding box center [473, 7] width 135 height 11
click at [533, 6] on link at bounding box center [533, 8] width 6 height 10
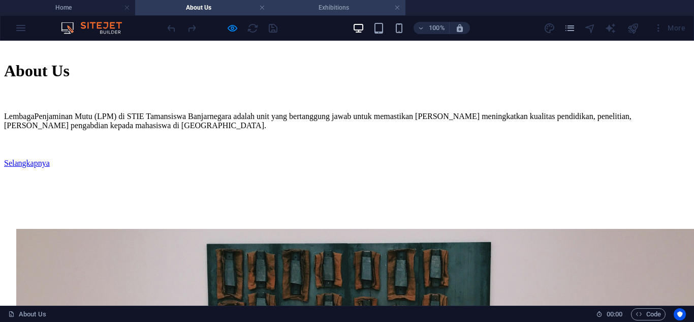
click at [402, 7] on h4 "Exhibitions" at bounding box center [337, 7] width 135 height 11
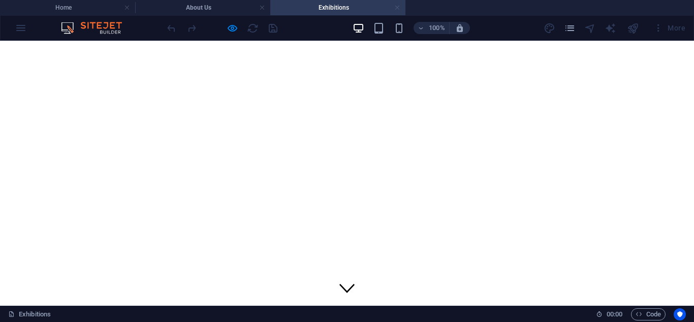
scroll to position [0, 0]
click at [398, 6] on link at bounding box center [397, 8] width 6 height 10
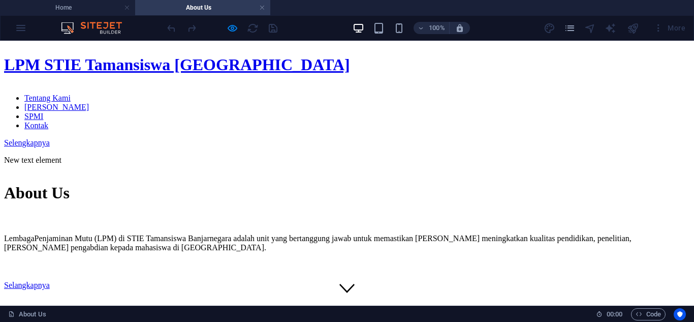
scroll to position [407, 0]
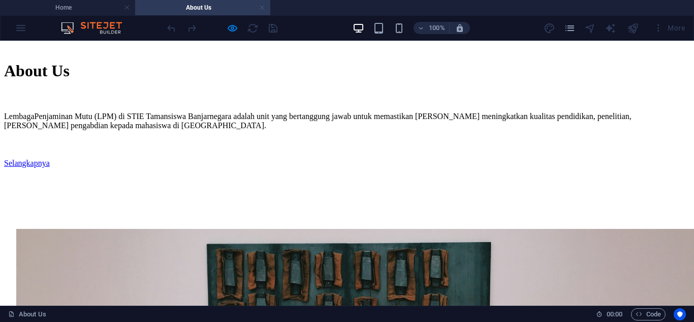
click at [262, 7] on link at bounding box center [262, 8] width 6 height 10
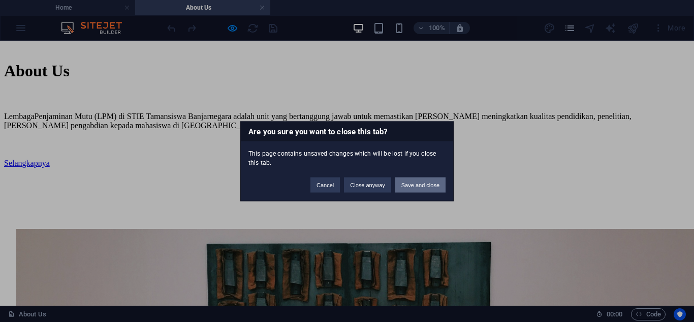
click at [417, 187] on button "Save and close" at bounding box center [421, 184] width 50 height 15
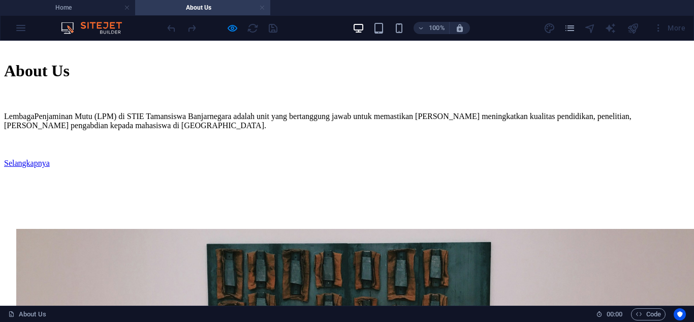
click at [263, 8] on link at bounding box center [262, 8] width 6 height 10
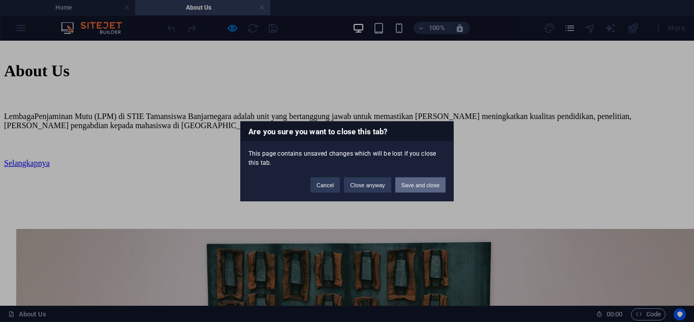
click at [420, 184] on button "Save and close" at bounding box center [421, 184] width 50 height 15
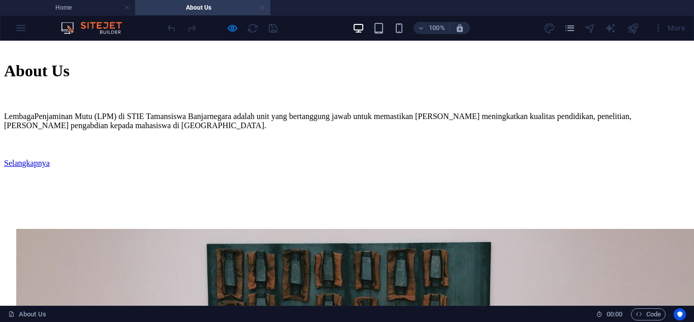
click at [261, 6] on link at bounding box center [262, 8] width 6 height 10
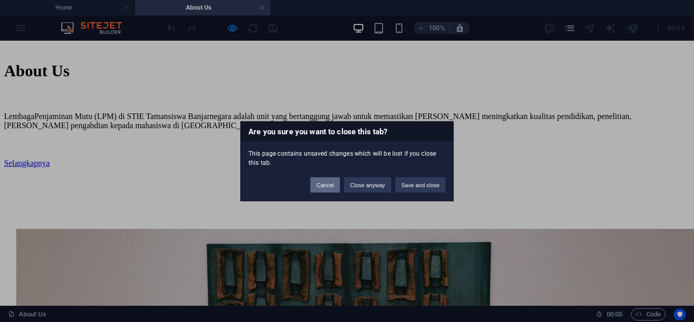
click at [331, 184] on button "Cancel" at bounding box center [325, 184] width 29 height 15
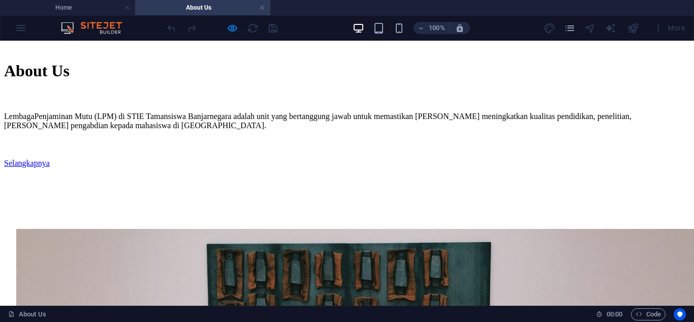
click at [229, 11] on h4 "About Us" at bounding box center [202, 7] width 135 height 11
click at [90, 6] on h4 "Home" at bounding box center [67, 7] width 135 height 11
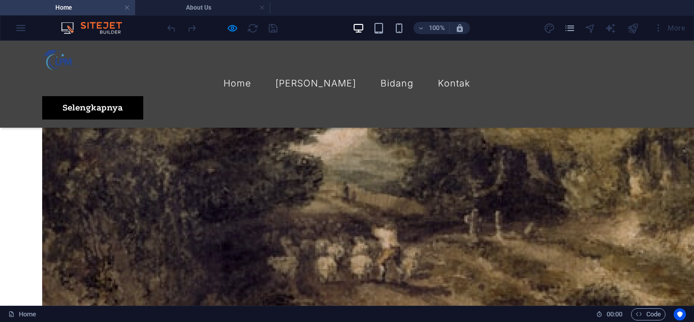
scroll to position [2549, 0]
